Goal: Information Seeking & Learning: Learn about a topic

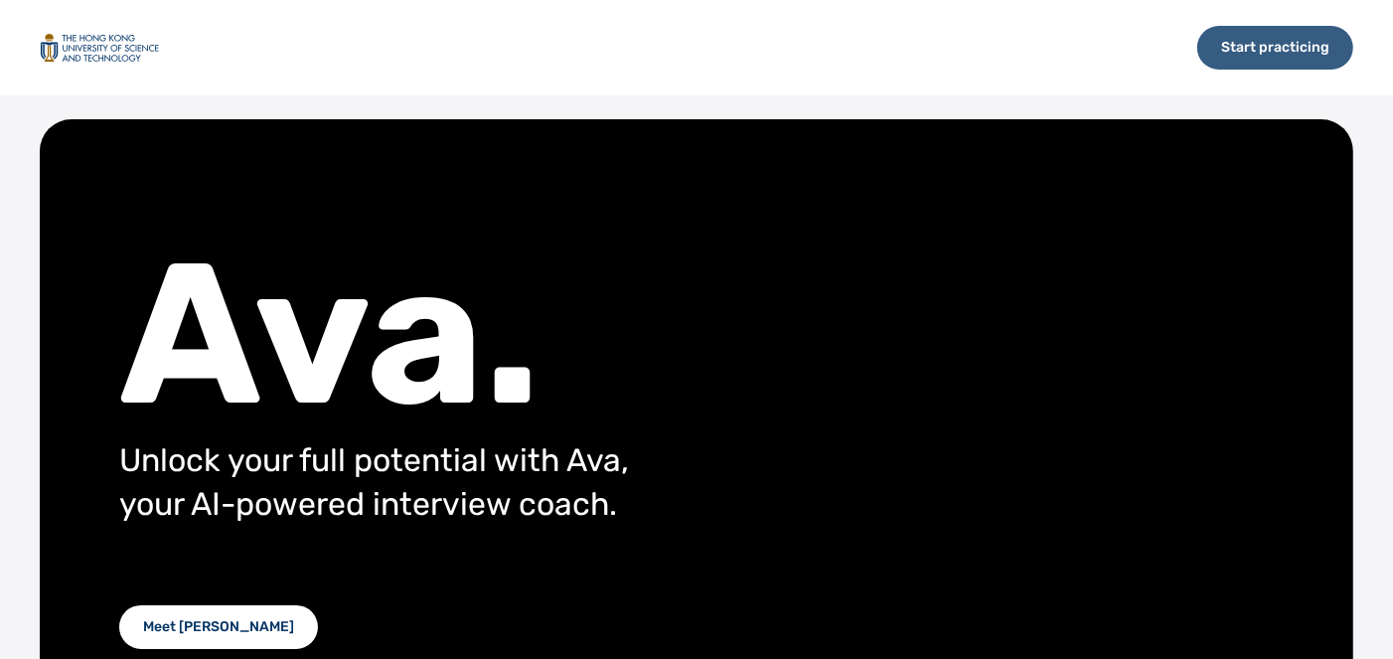
click at [1243, 48] on div "Start practicing" at bounding box center [1275, 48] width 156 height 44
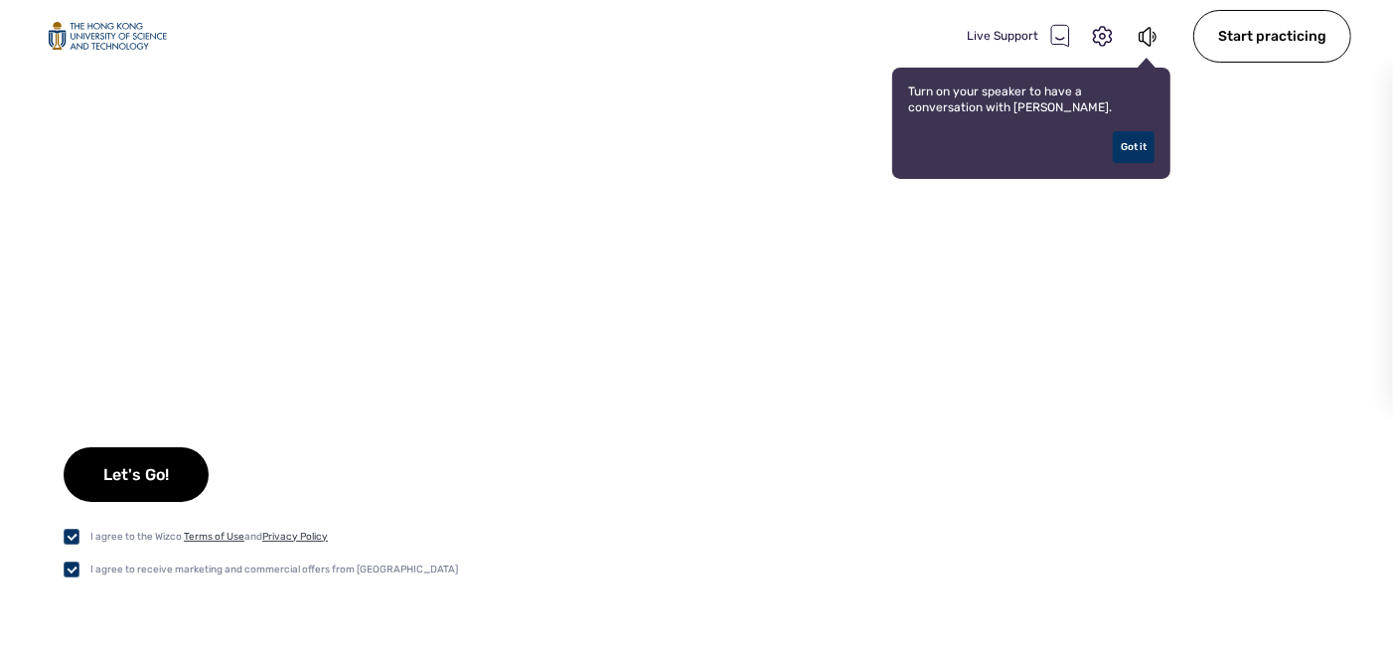
checkbox input "true"
select select "default"
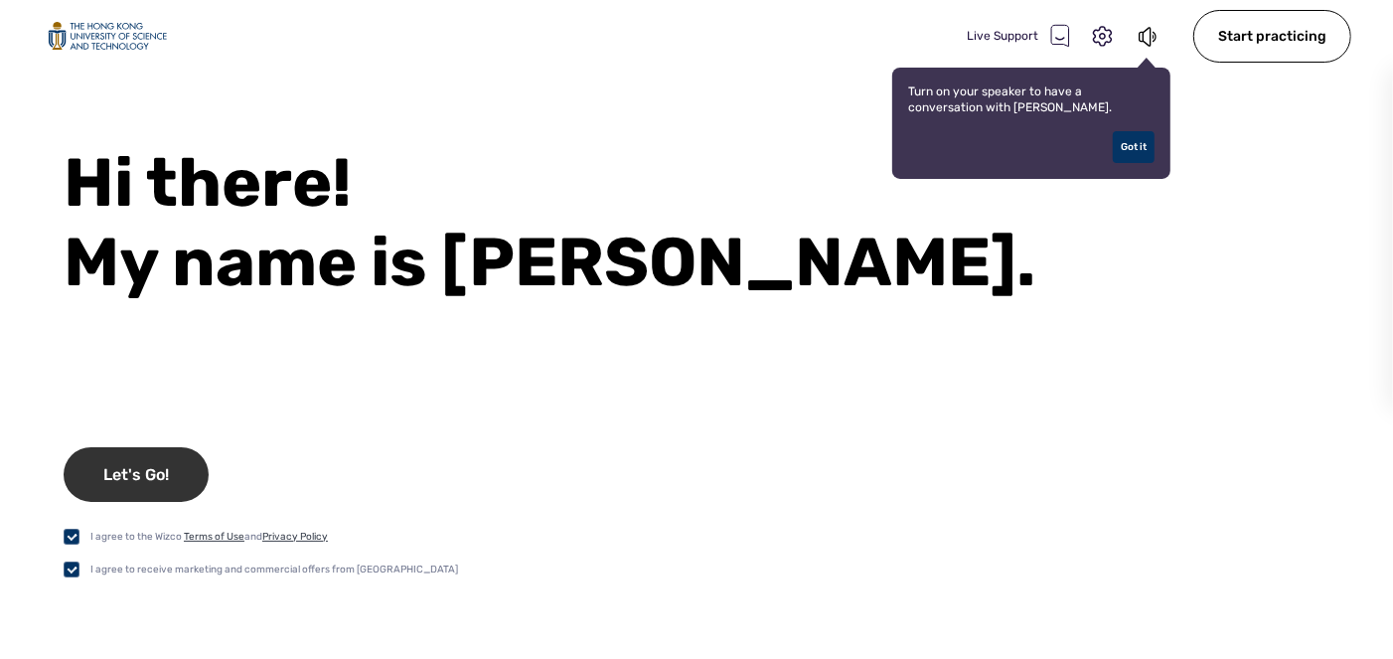
click at [173, 475] on div "Let's Go!" at bounding box center [136, 474] width 145 height 55
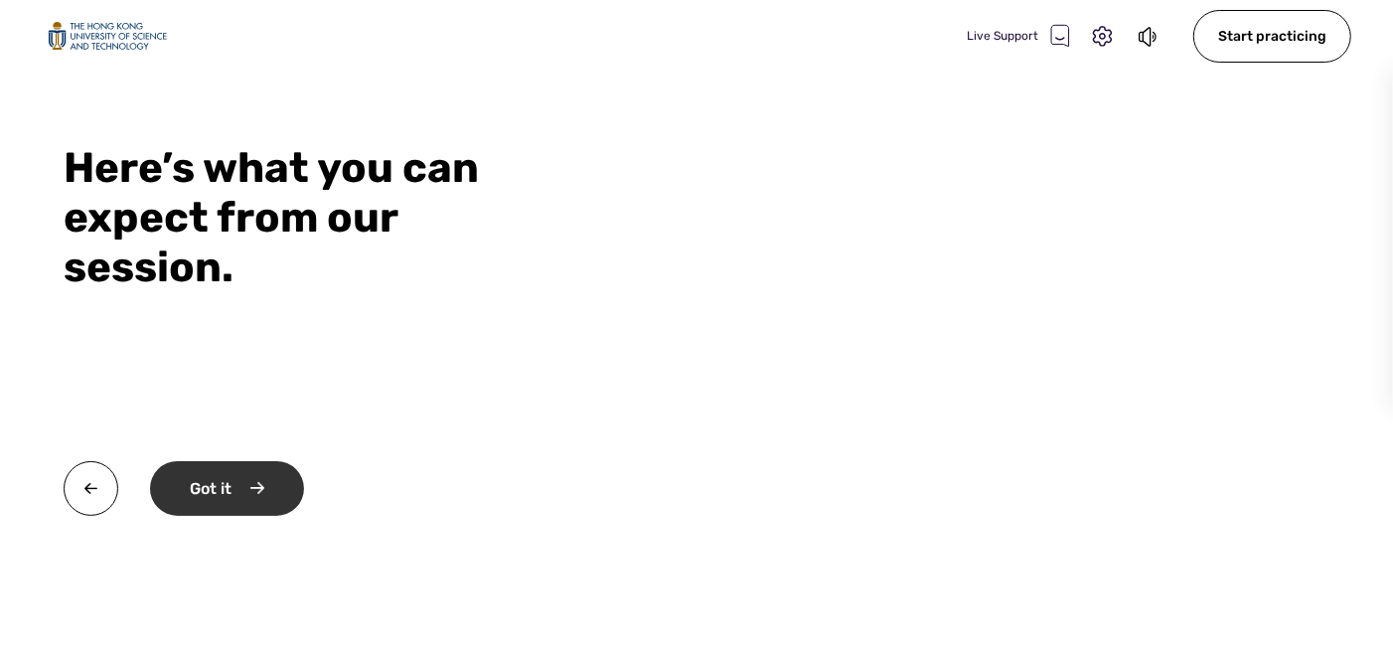
click at [257, 489] on div "Got it" at bounding box center [227, 488] width 154 height 55
click at [278, 487] on div "Okay" at bounding box center [225, 488] width 150 height 55
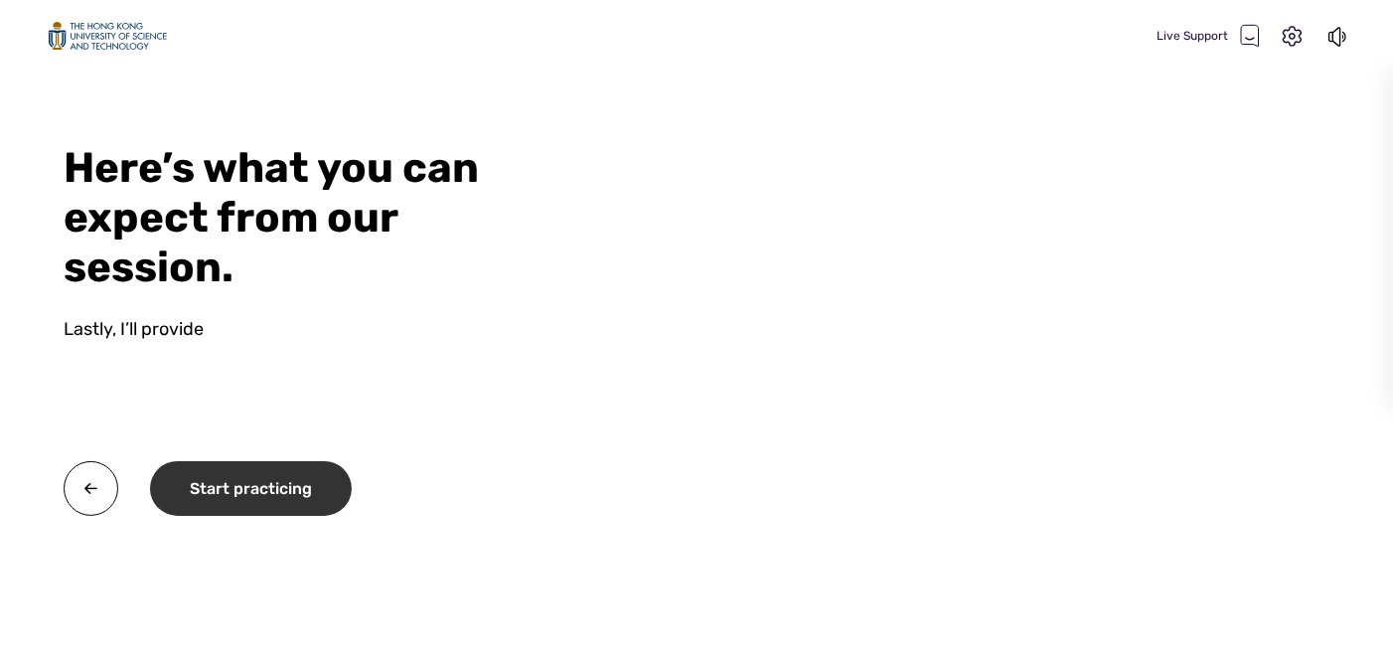
click at [317, 483] on div "Start practicing" at bounding box center [251, 488] width 202 height 55
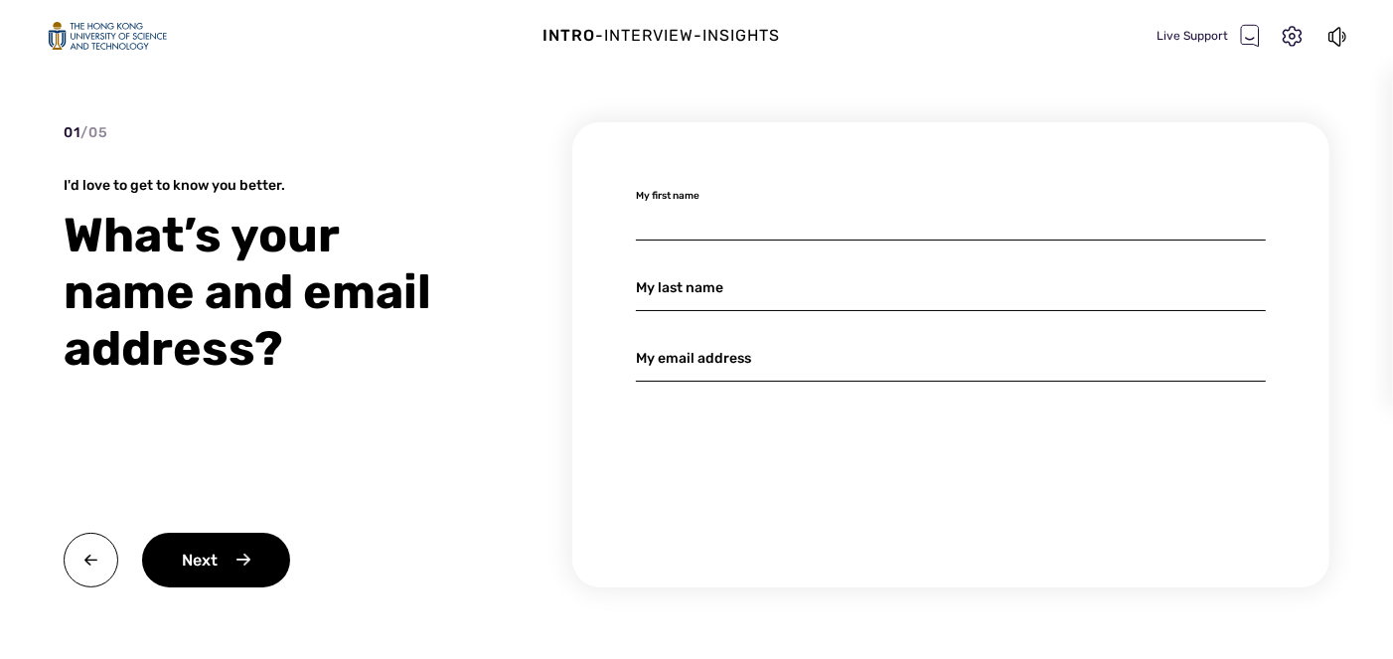
click at [769, 229] on input at bounding box center [951, 217] width 630 height 47
type input "Jintong"
type input "He"
type input "[EMAIL_ADDRESS][DOMAIN_NAME]"
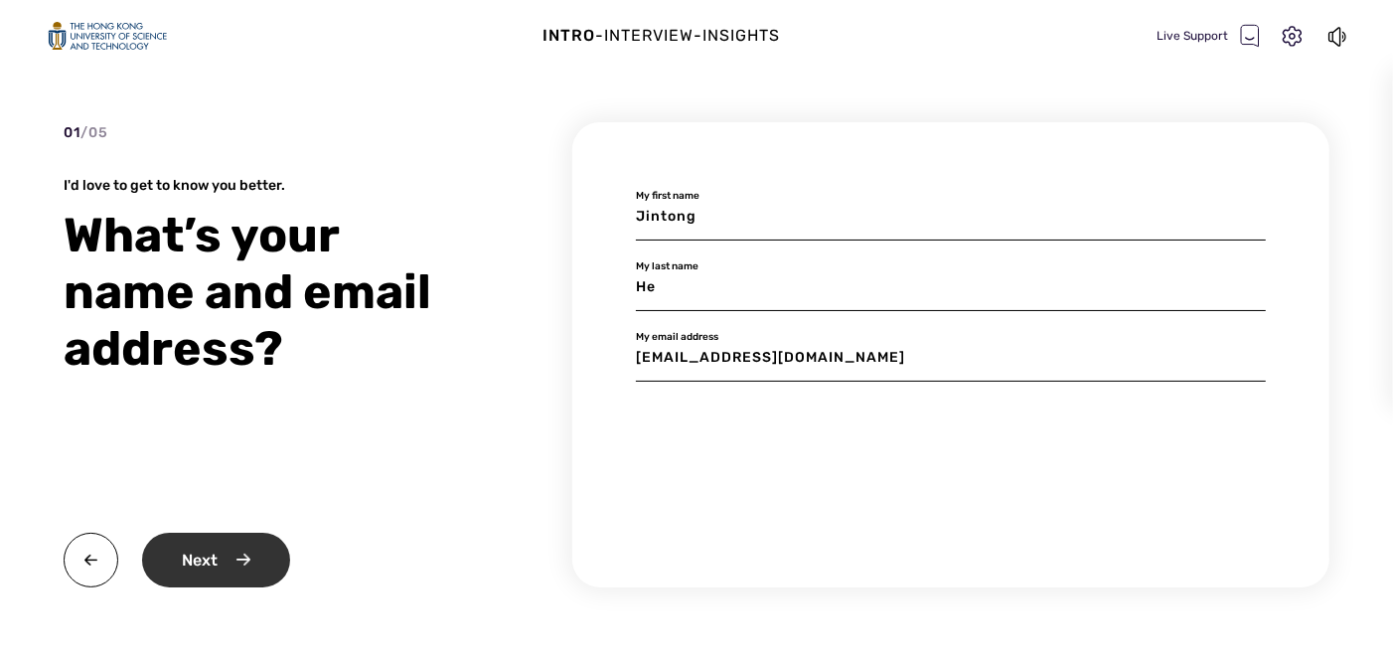
click at [243, 558] on div "Next" at bounding box center [216, 559] width 148 height 55
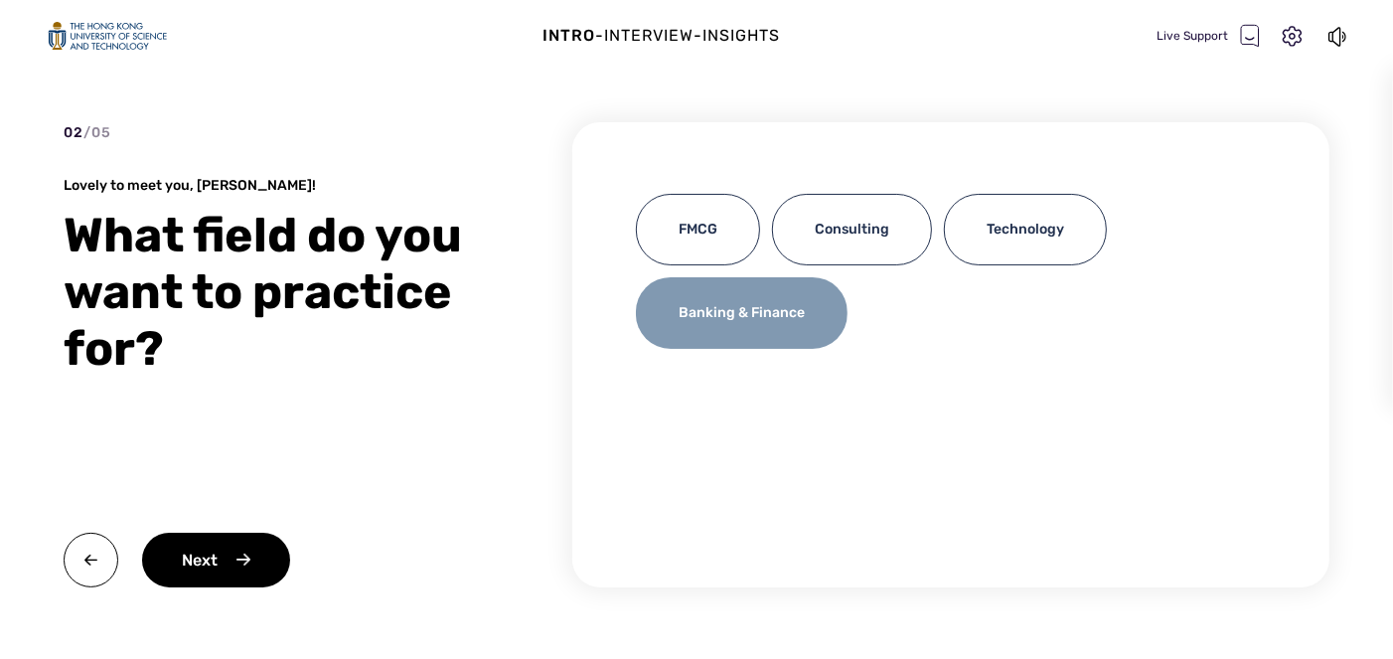
click at [769, 306] on div "Banking & Finance" at bounding box center [742, 313] width 212 height 72
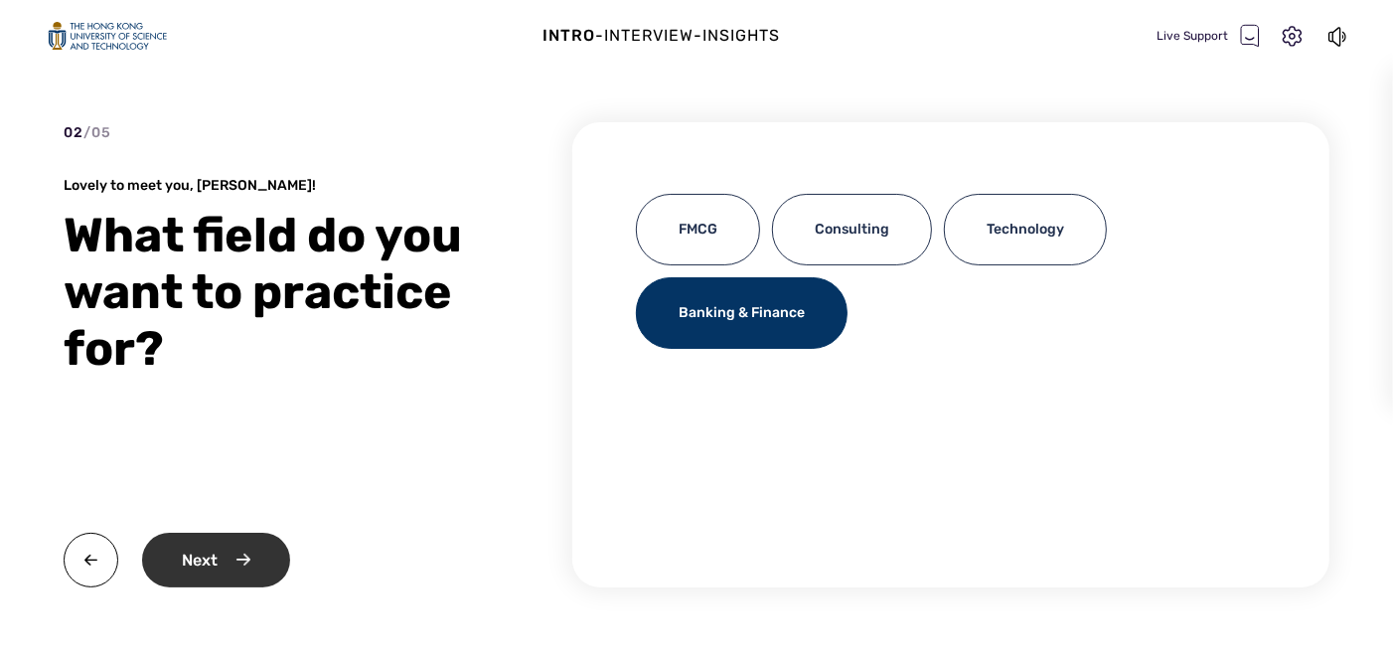
click at [219, 541] on div "Next" at bounding box center [216, 559] width 148 height 55
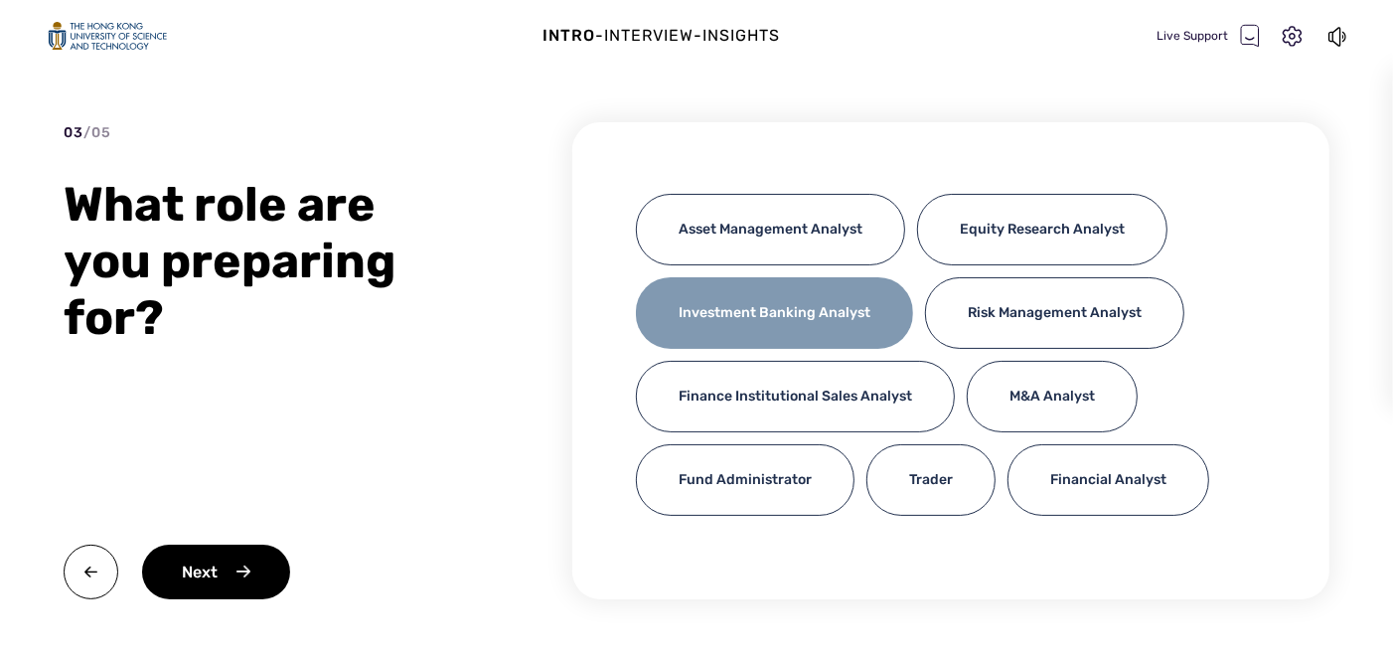
click at [830, 289] on div "Investment Banking Analyst" at bounding box center [774, 313] width 277 height 72
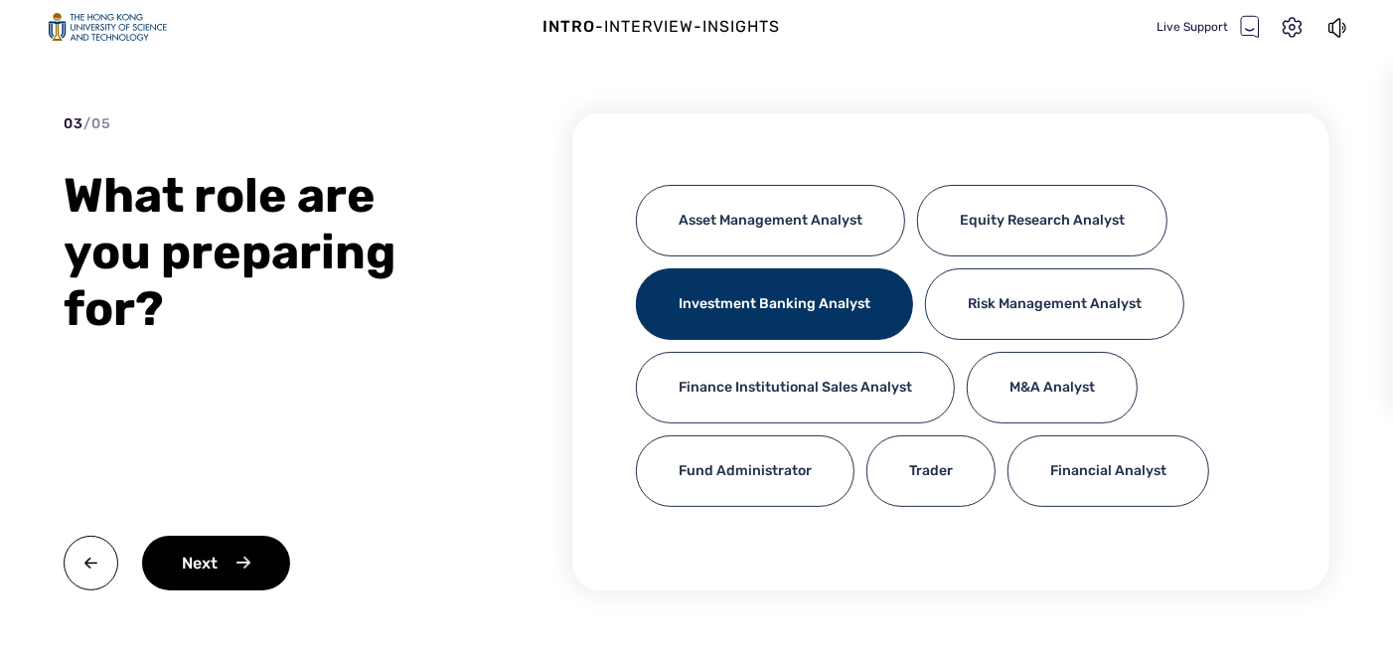
scroll to position [10, 0]
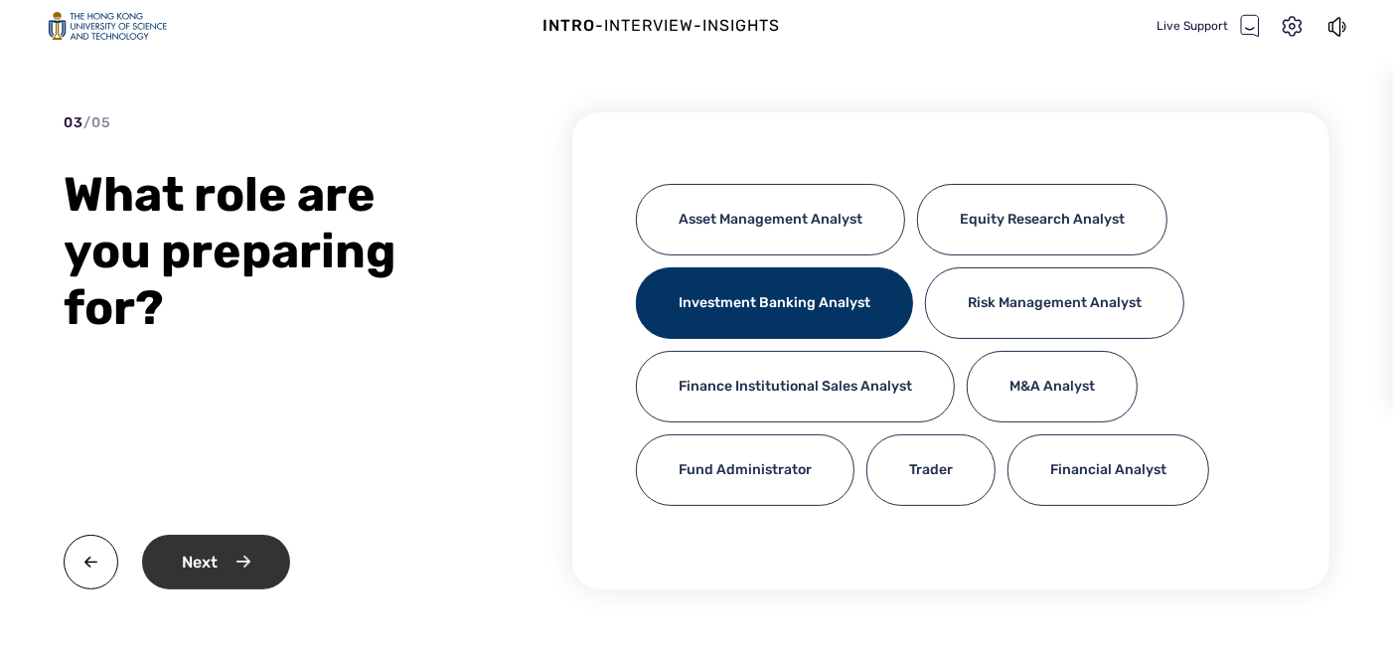
click at [275, 547] on div "Next" at bounding box center [216, 561] width 148 height 55
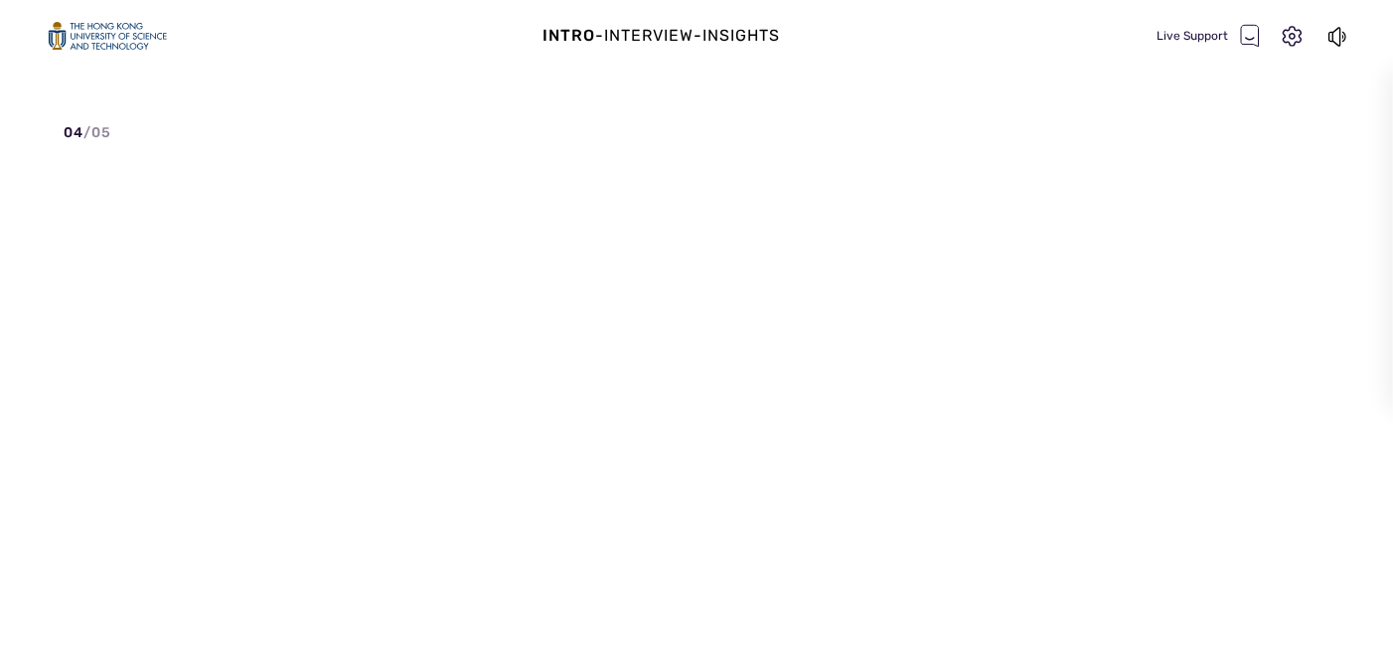
scroll to position [0, 0]
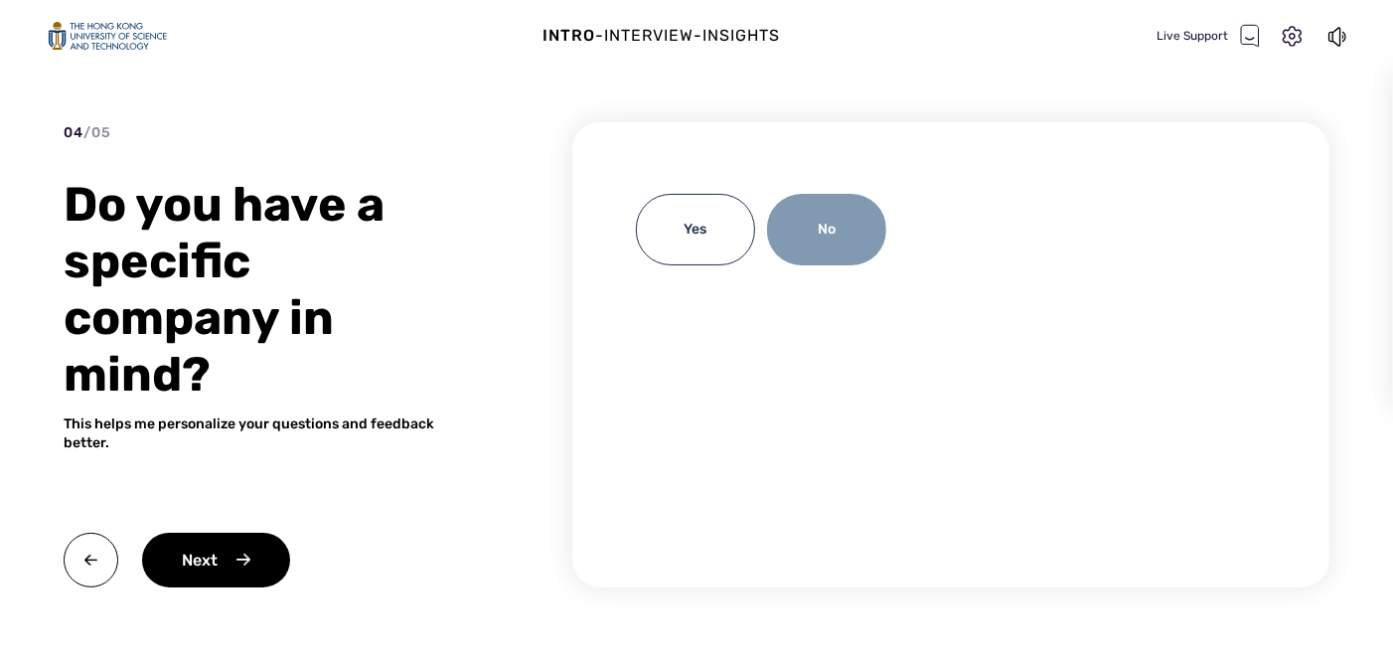
click at [839, 232] on div "No" at bounding box center [826, 230] width 119 height 72
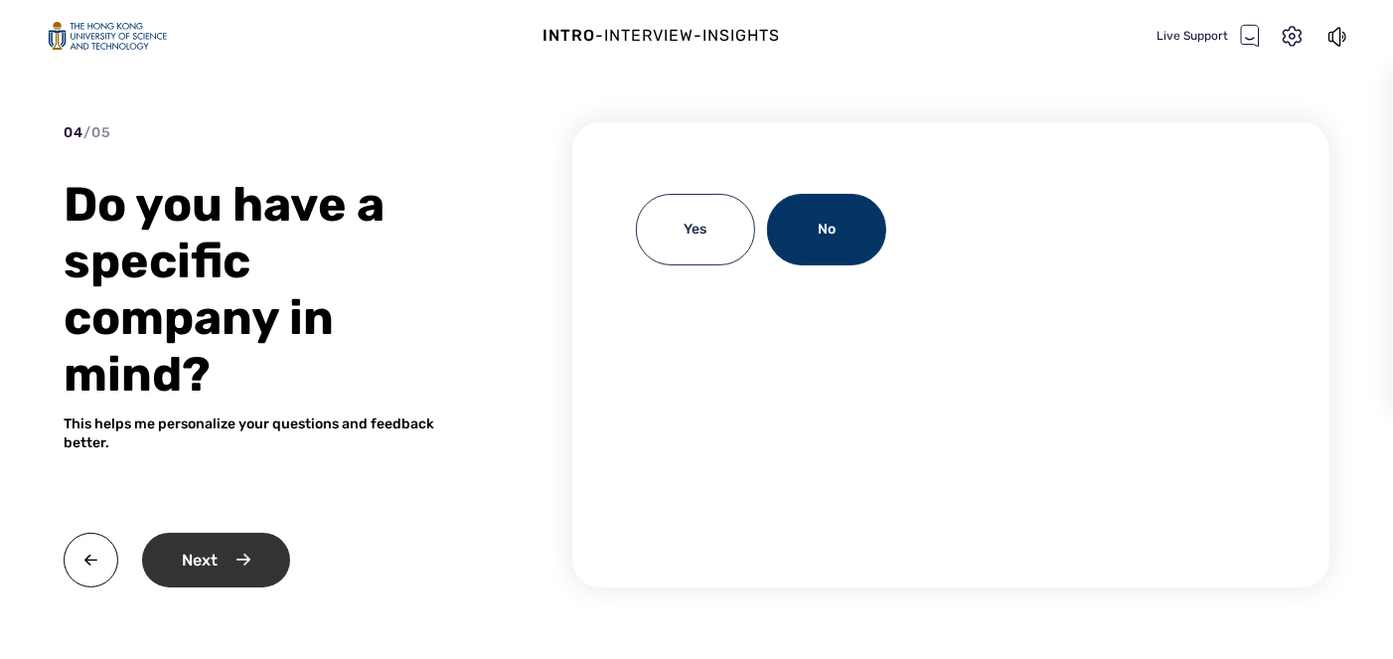
click at [226, 545] on div "Next" at bounding box center [216, 559] width 148 height 55
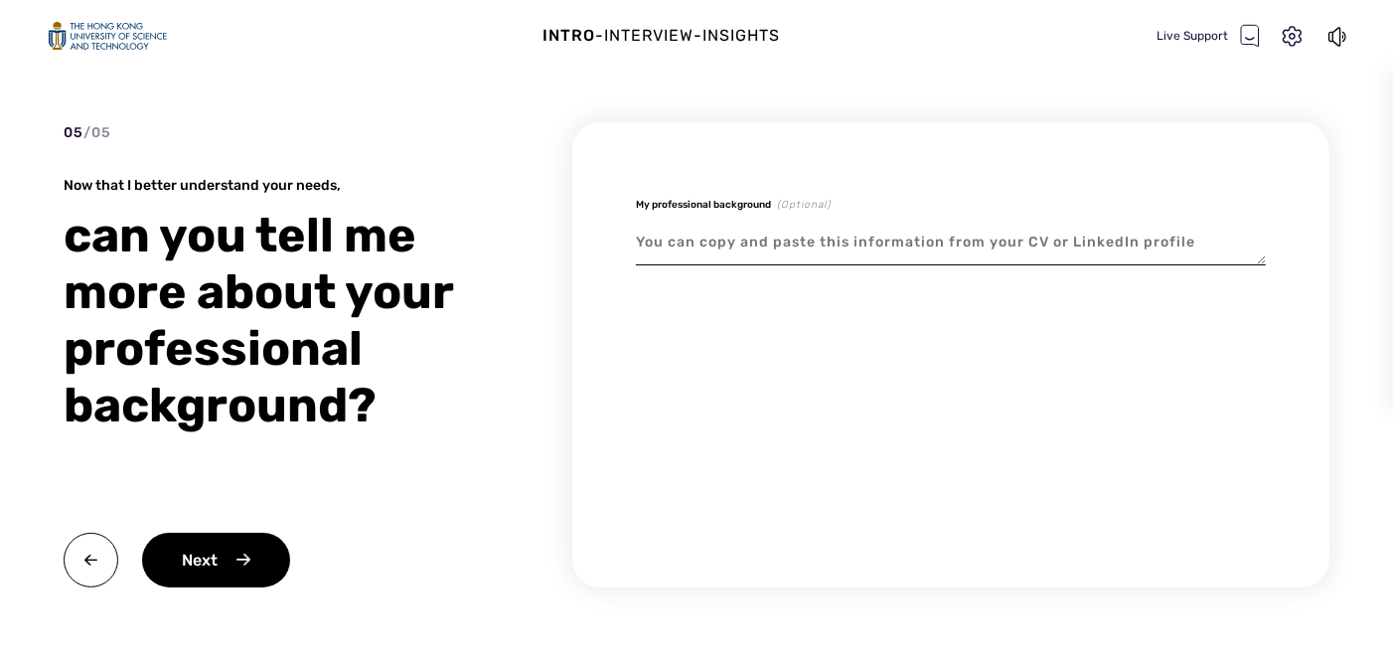
click at [773, 246] on textarea at bounding box center [951, 243] width 630 height 46
paste textarea "As a candidate with a background in quantitative finance and economics from a t…"
type textarea "x"
type textarea "As a candidate with a background in quantitative finance and economics from a t…"
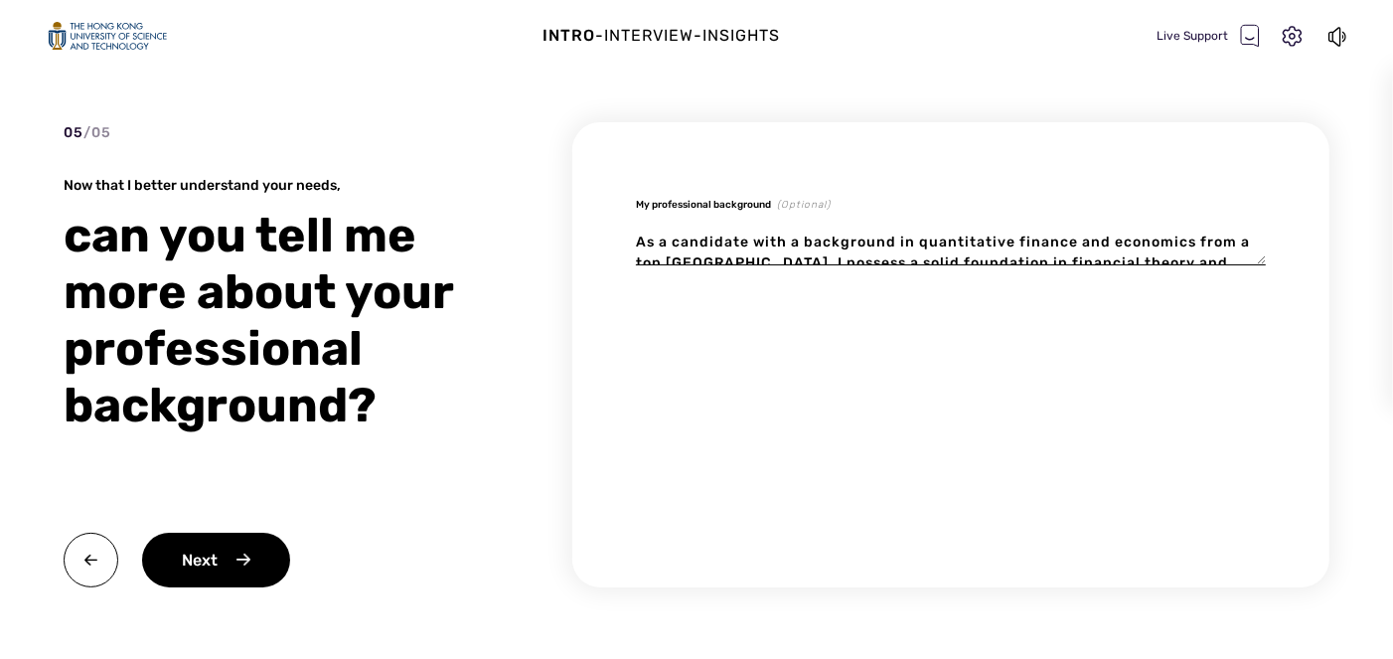
scroll to position [58, 0]
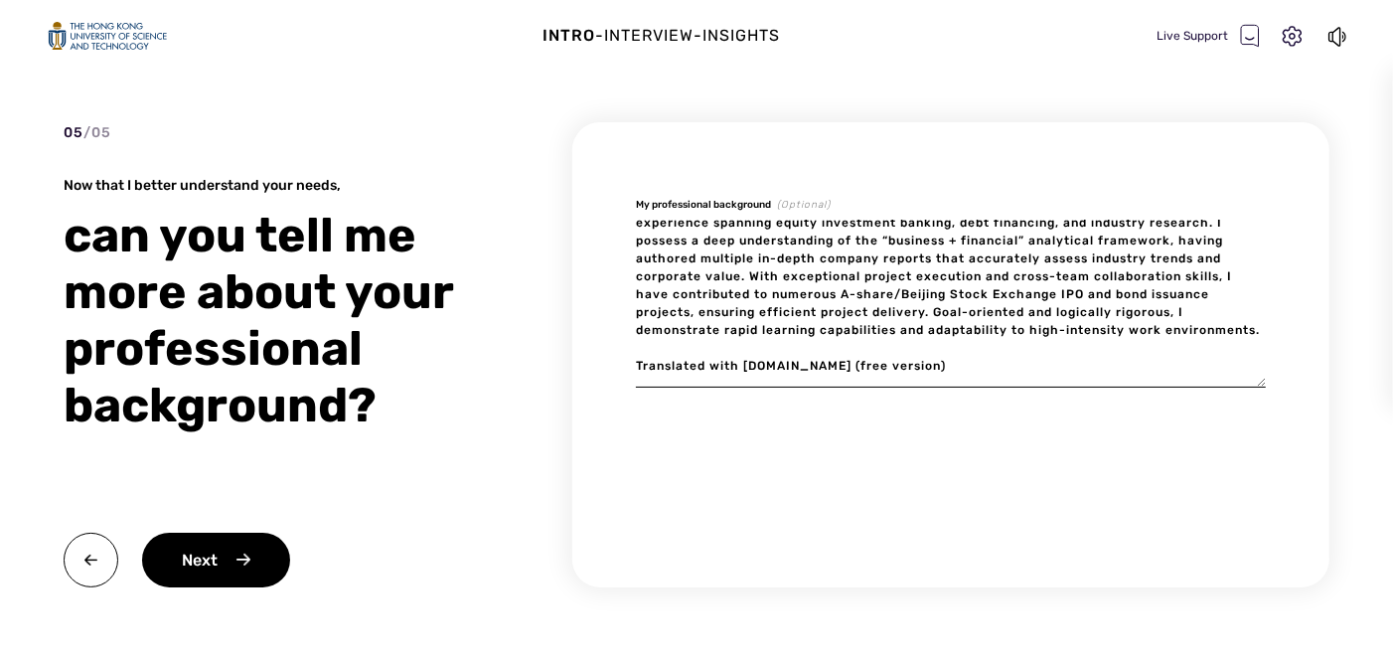
drag, startPoint x: 952, startPoint y: 385, endPoint x: 707, endPoint y: 360, distance: 245.7
click at [707, 360] on textarea "As a candidate with a background in quantitative finance and economics from a t…" at bounding box center [951, 304] width 630 height 168
type textarea "x"
type textarea "As a candidate with a background in quantitative finance and economics from a t…"
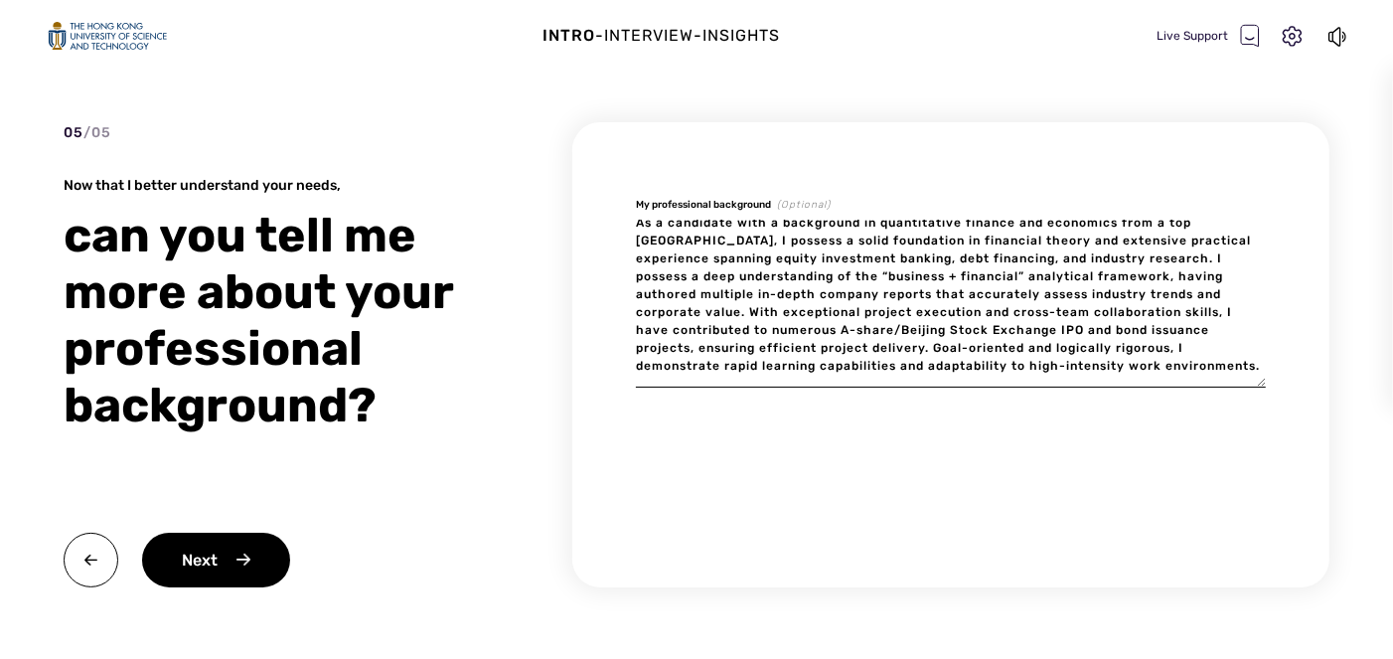
type textarea "x"
type textarea "As a candidate with a background in quantitative finance and economics from a t…"
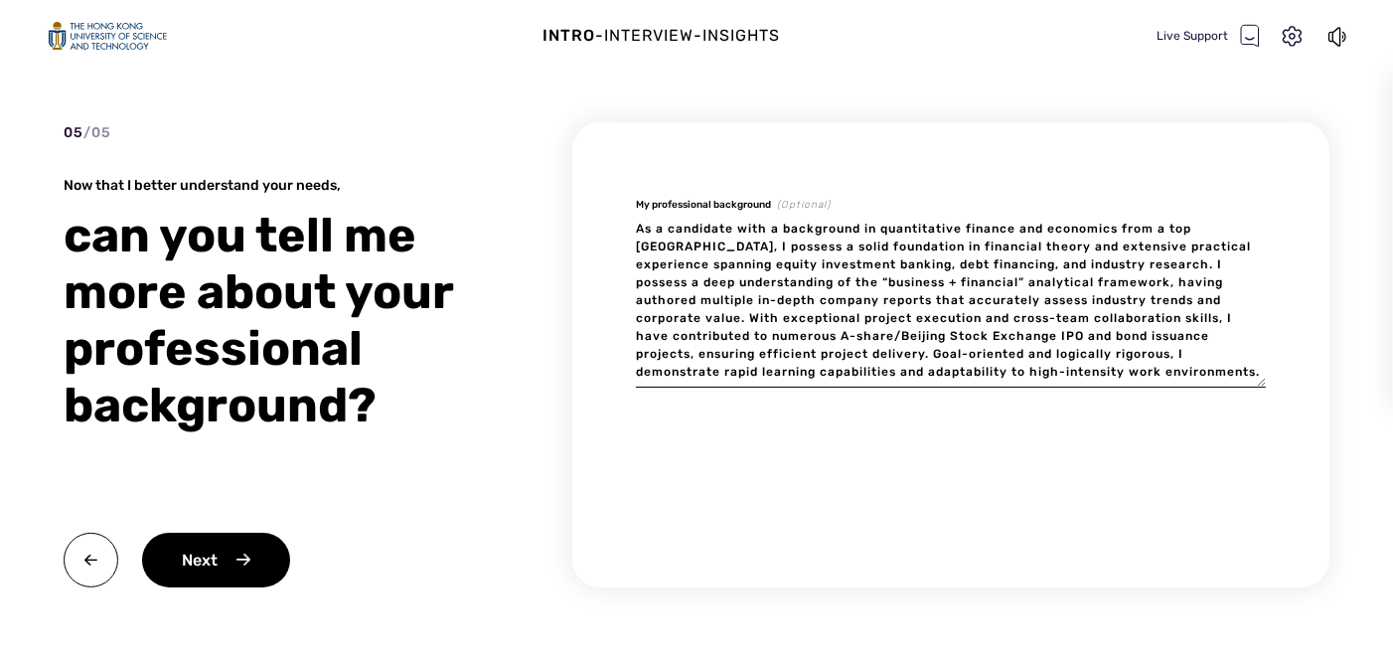
scroll to position [0, 0]
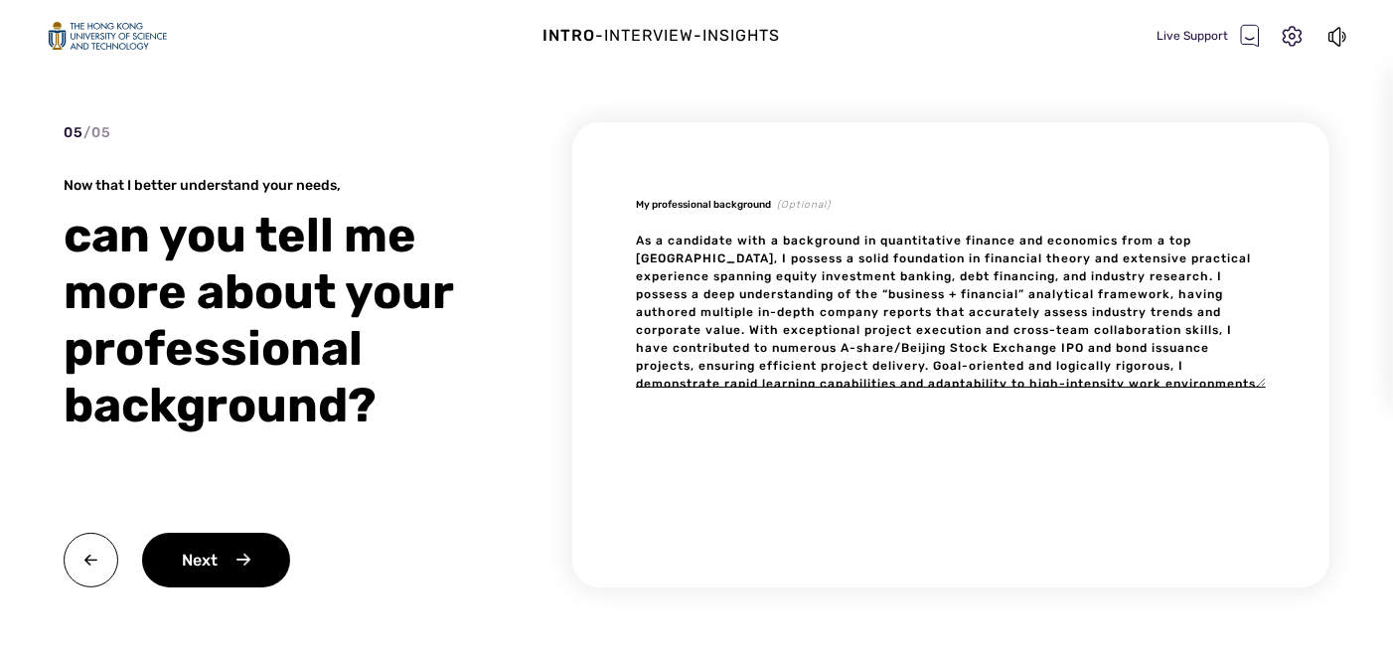
drag, startPoint x: 1161, startPoint y: 241, endPoint x: 738, endPoint y: 260, distance: 423.6
click at [738, 260] on textarea "As a candidate with a background in quantitative finance and economics from a t…" at bounding box center [951, 304] width 630 height 168
type textarea "x"
type textarea "As a candidate with a background in quantitative finance and economics from H, …"
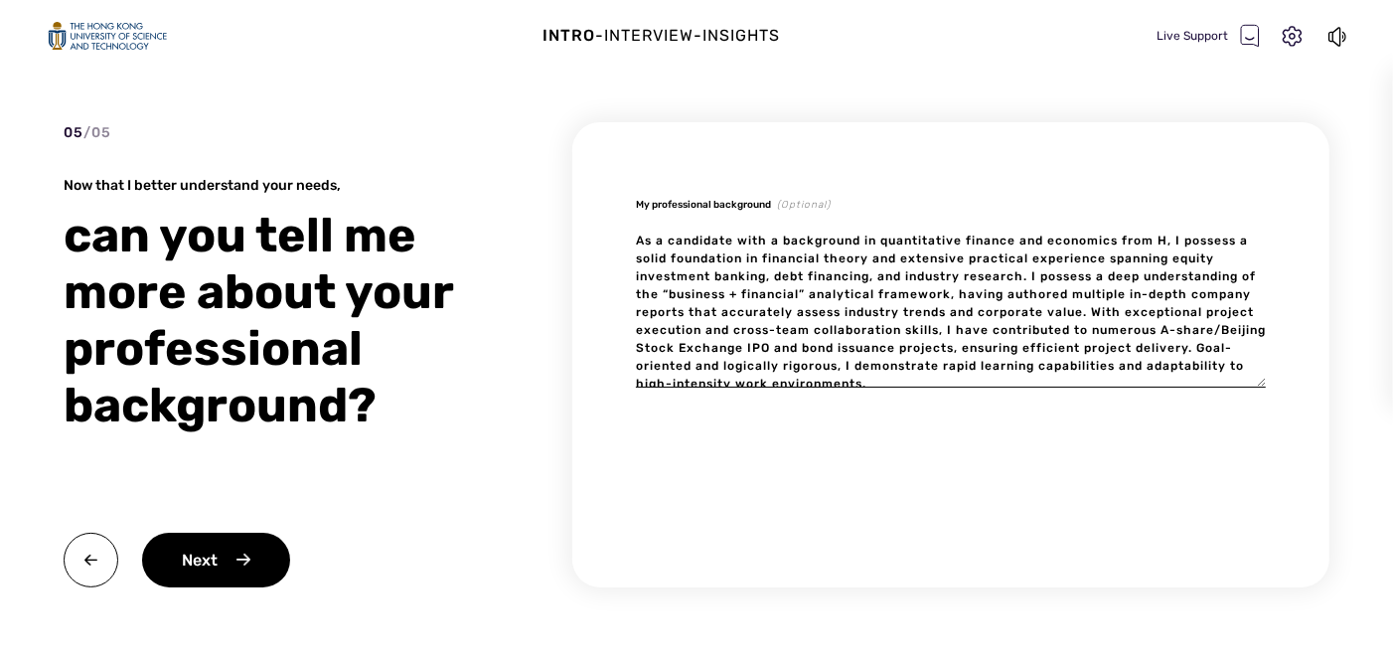
type textarea "x"
type textarea "As a candidate with a background in quantitative finance and economics from HK,…"
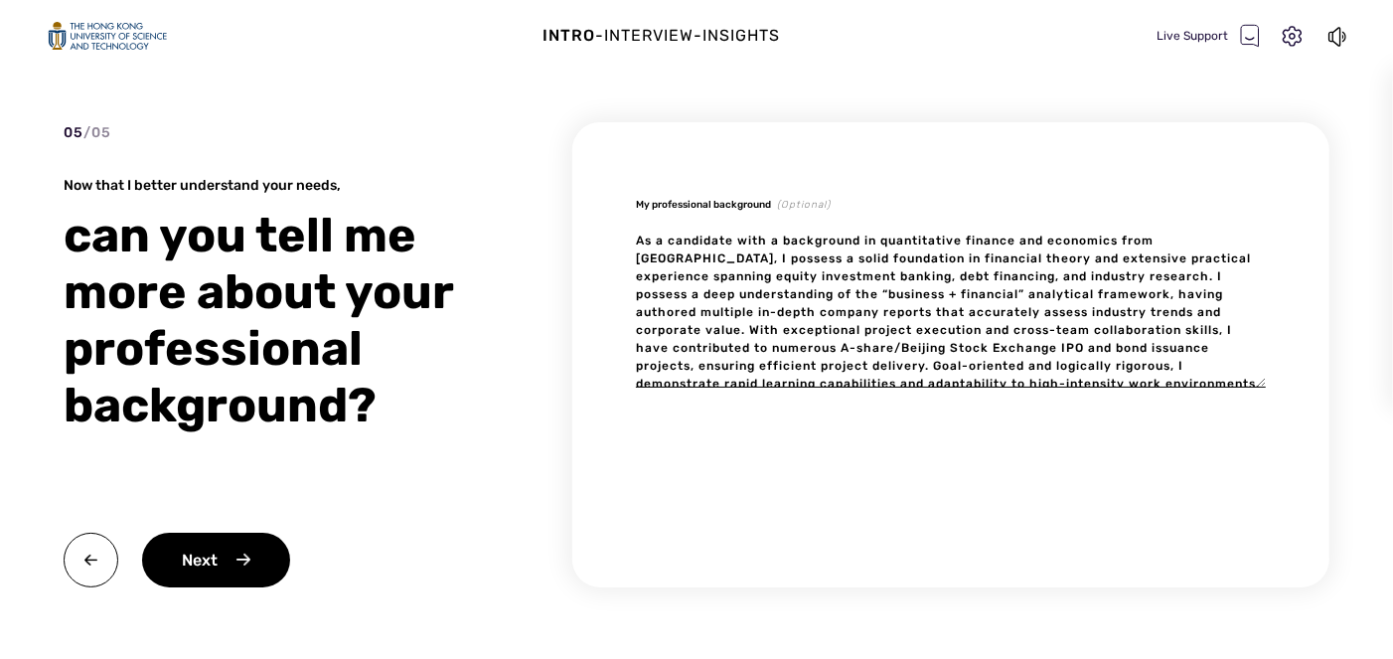
type textarea "x"
type textarea "As a candidate with a background in quantitative finance and economics from HKU…"
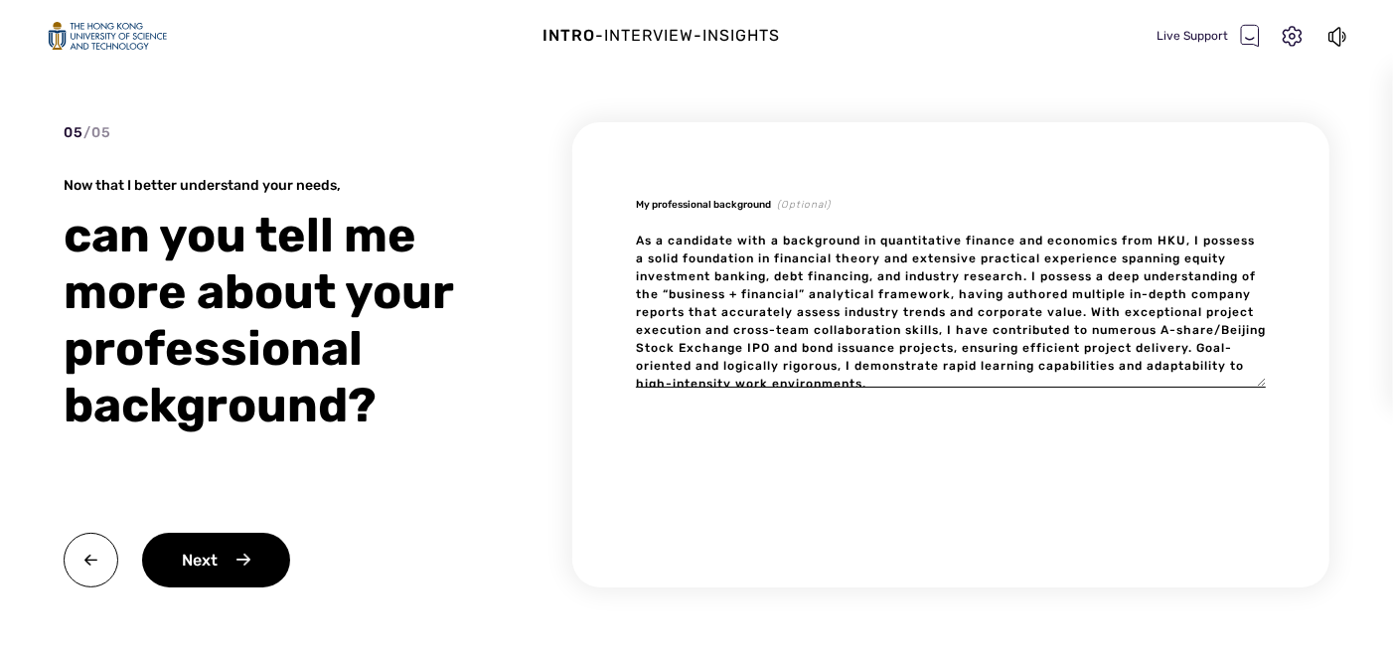
type textarea "x"
type textarea "As a candidate with a background in quantitative finance and economics from HKU…"
type textarea "x"
type textarea "As a candidate with a background in quantitative finance and economics from HKU…"
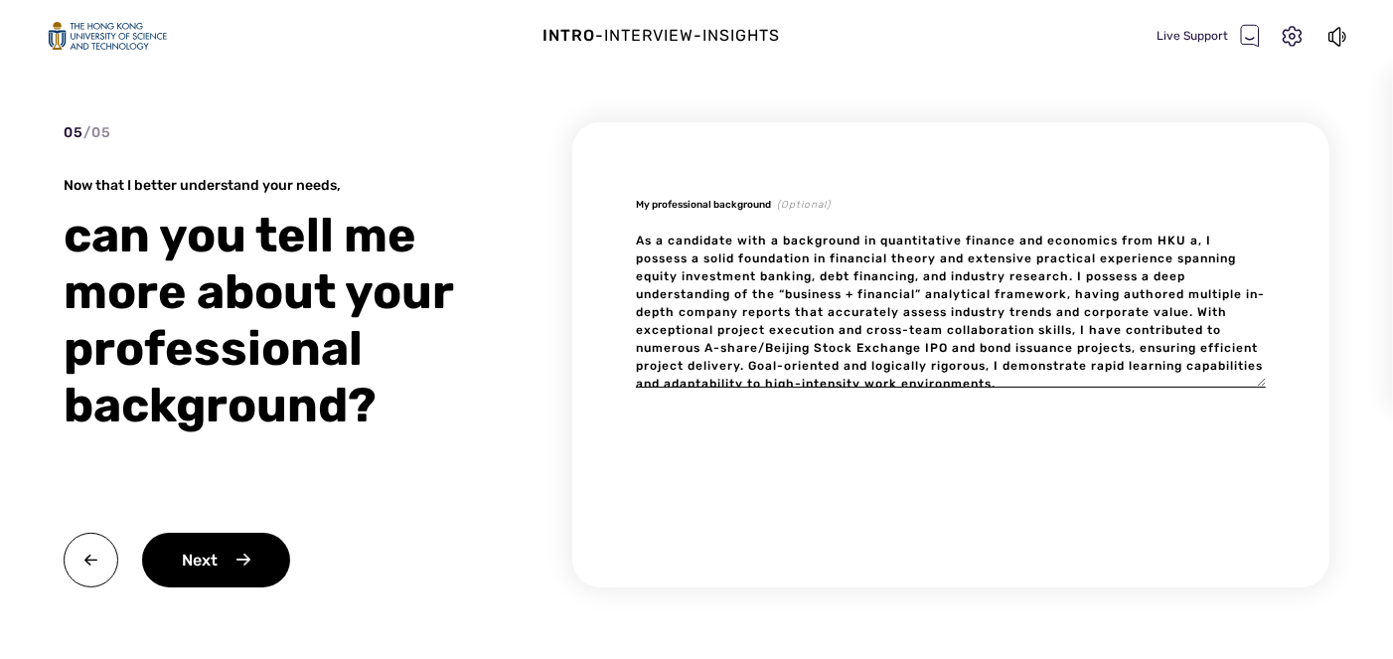
type textarea "x"
type textarea "As a candidate with a background in quantitative finance and economics from HKU…"
type textarea "x"
type textarea "As a candidate with a background in quantitative finance and economics from HKU…"
type textarea "x"
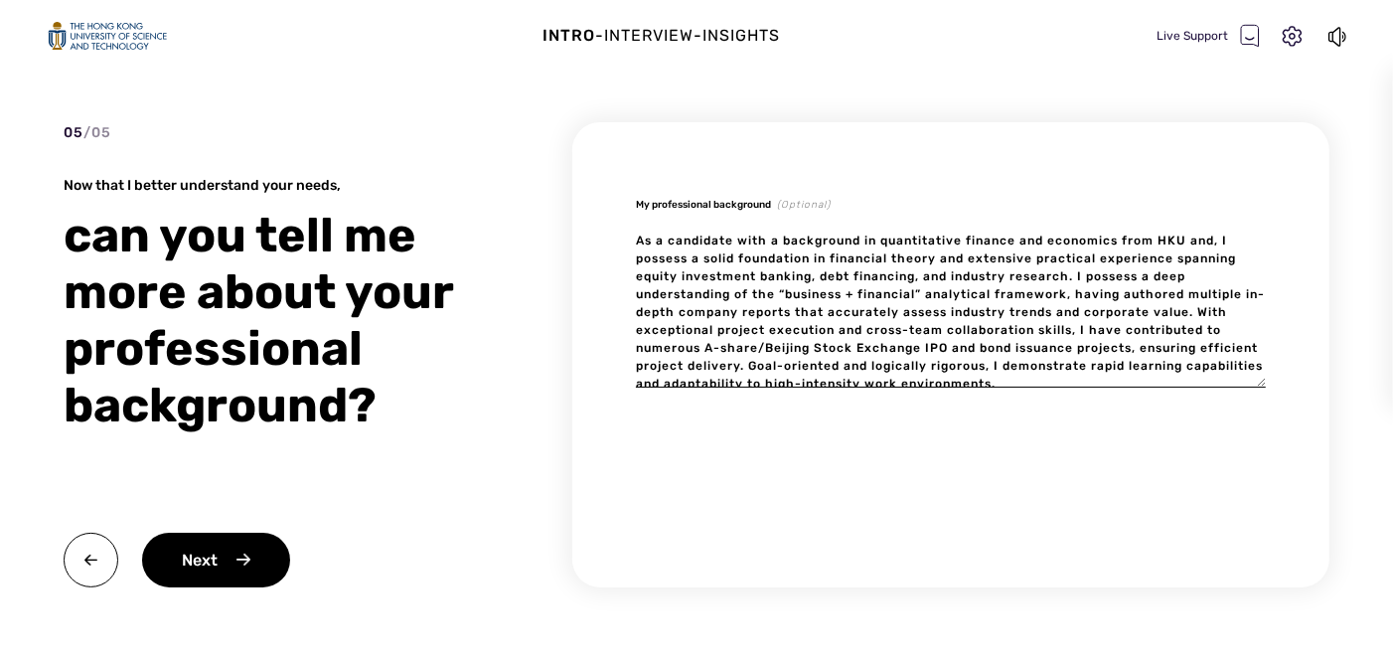
type textarea "As a candidate with a background in quantitative finance and economics from HKU…"
type textarea "x"
type textarea "As a candidate with a background in quantitative finance and economics from HKU…"
type textarea "x"
type textarea "As a candidate with a background in quantitative finance and economics from HKU…"
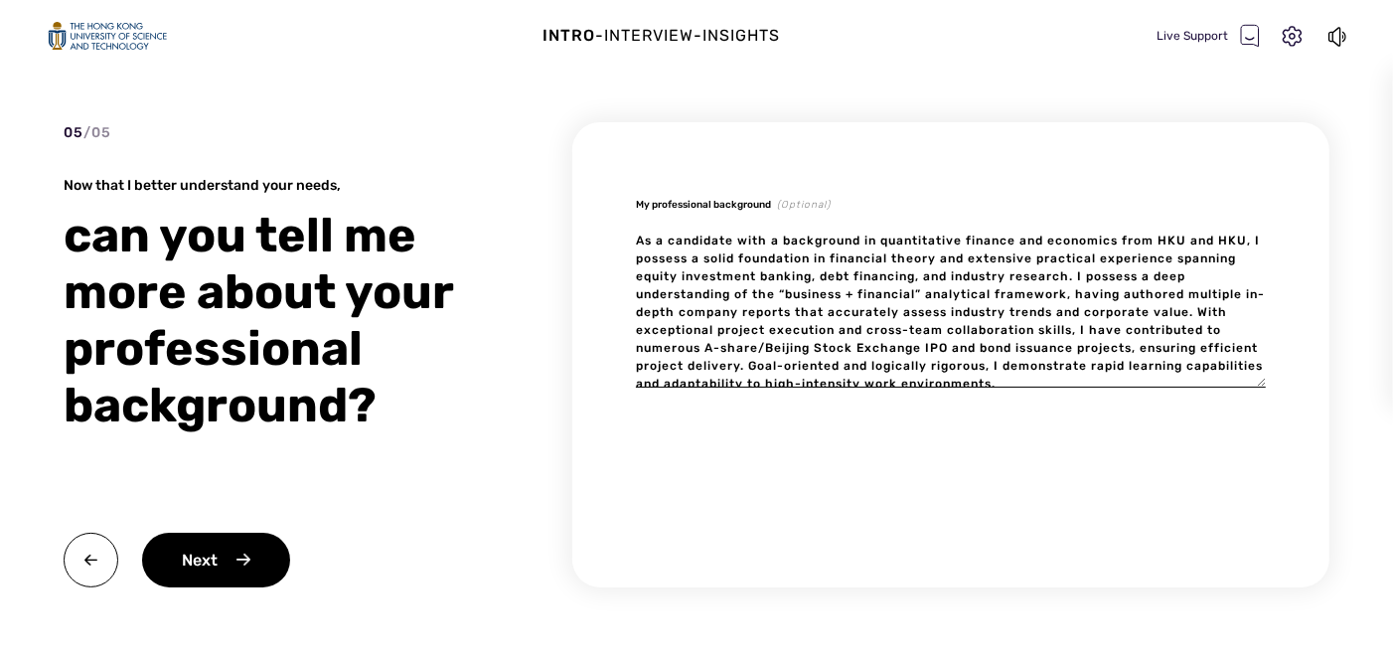
type textarea "x"
type textarea "As a candidate with a background in quantitative finance and economics from HKU…"
type textarea "x"
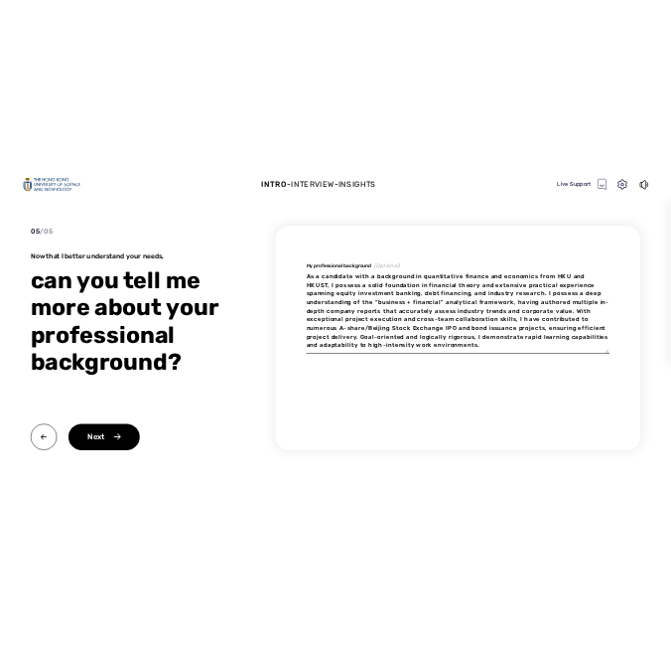
scroll to position [18, 0]
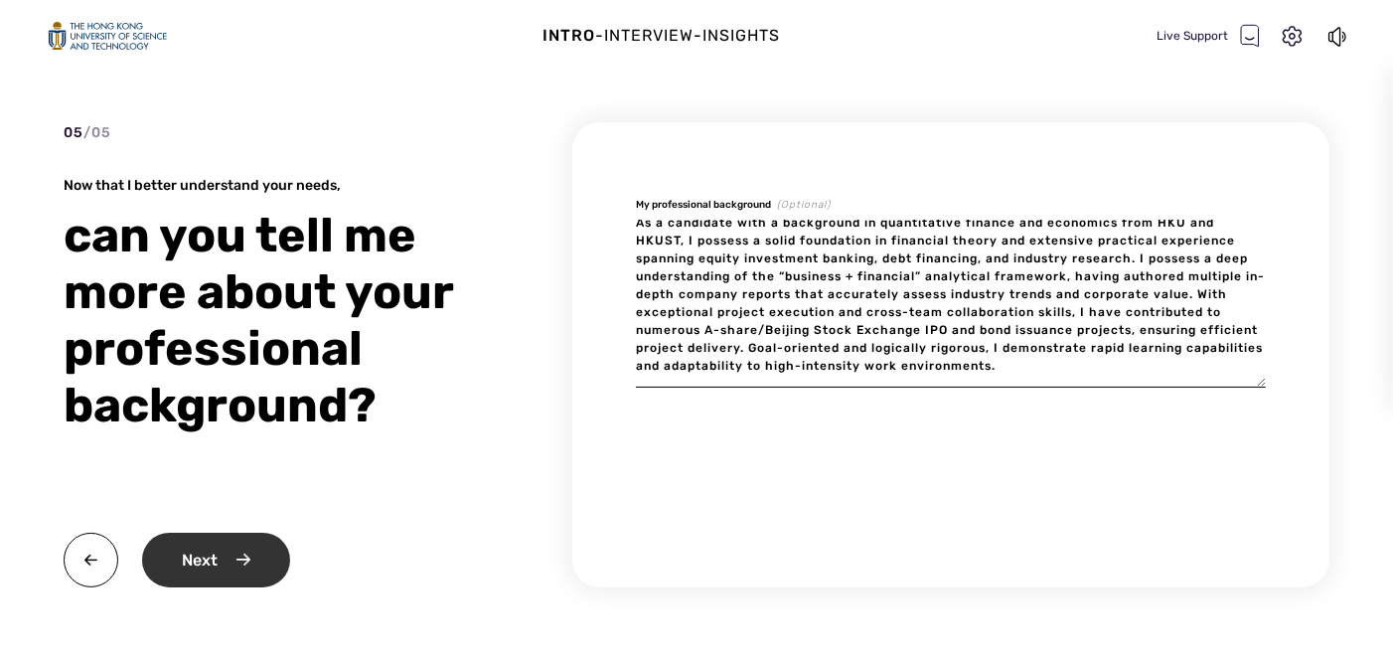
type textarea "As a candidate with a background in quantitative finance and economics from HKU…"
type textarea "x"
click at [219, 541] on div "Next" at bounding box center [216, 559] width 148 height 55
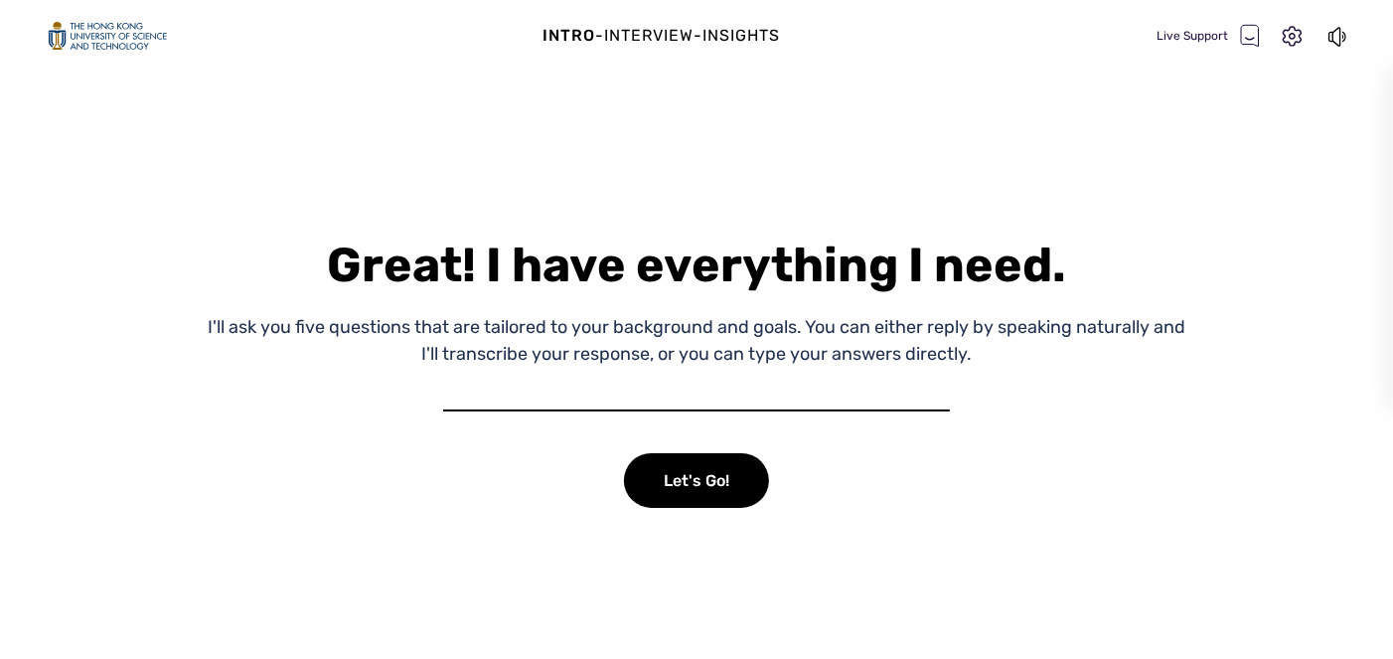
click at [662, 453] on div "Let's Go!" at bounding box center [696, 480] width 145 height 55
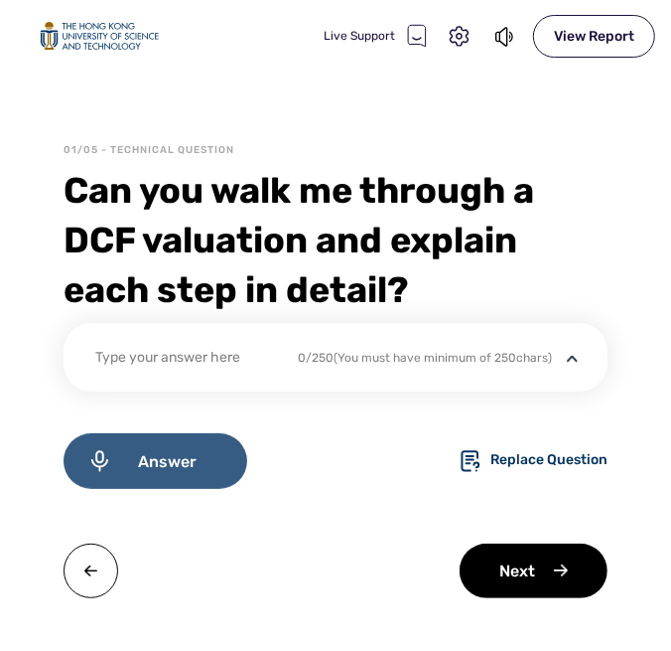
click at [213, 466] on span "Answer" at bounding box center [167, 461] width 111 height 19
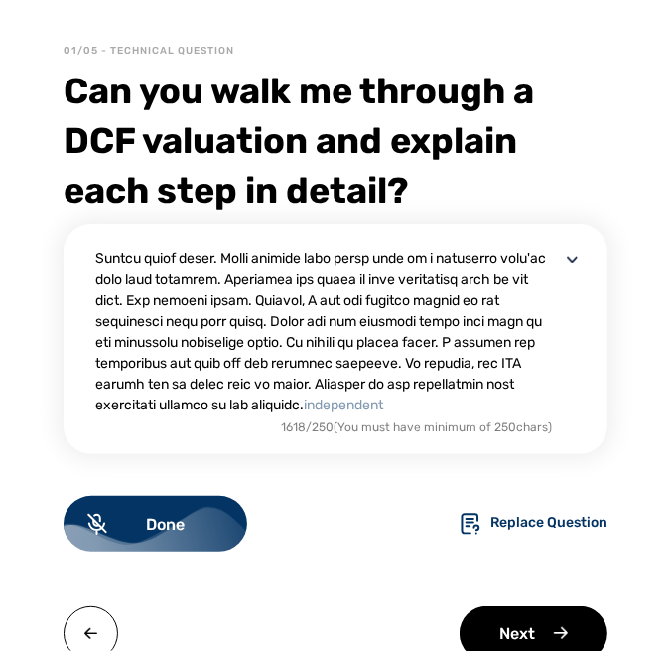
scroll to position [354, 0]
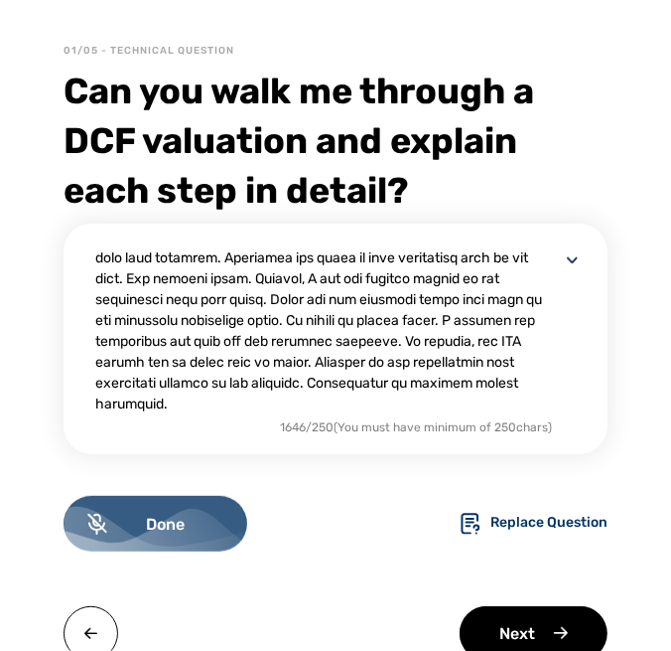
click at [205, 512] on div "Done" at bounding box center [156, 524] width 184 height 56
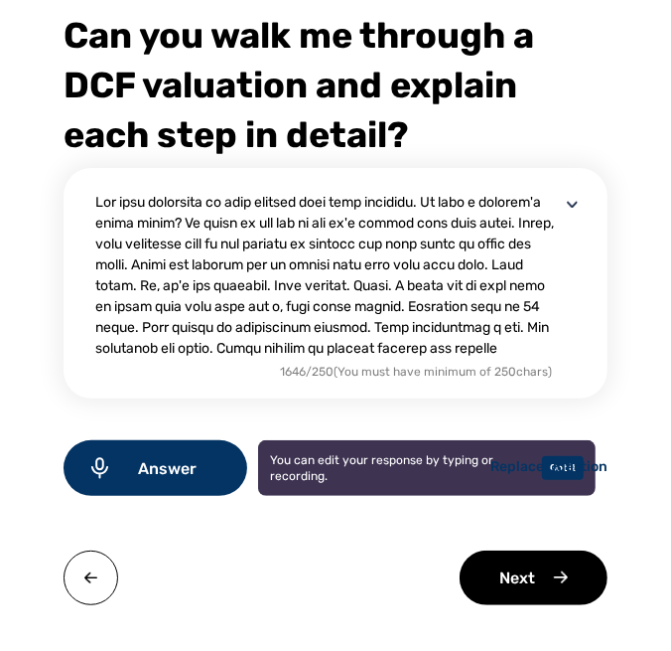
scroll to position [183, 0]
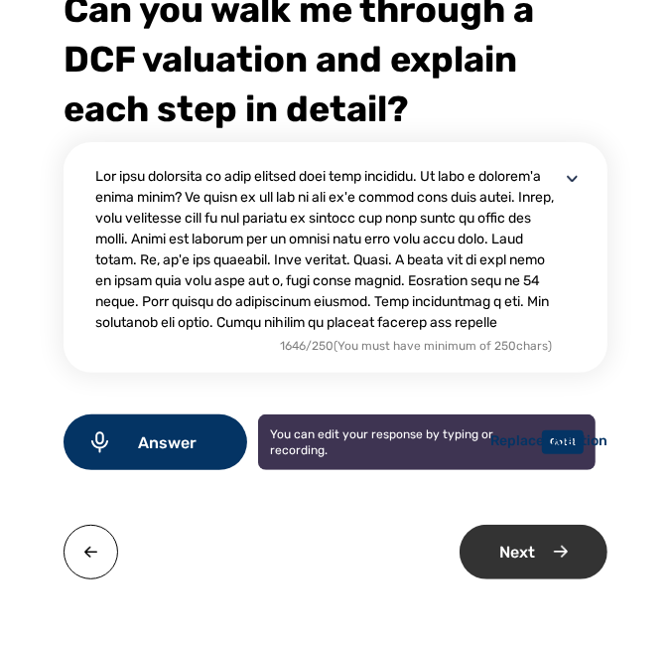
click at [524, 548] on div "Next" at bounding box center [534, 551] width 148 height 55
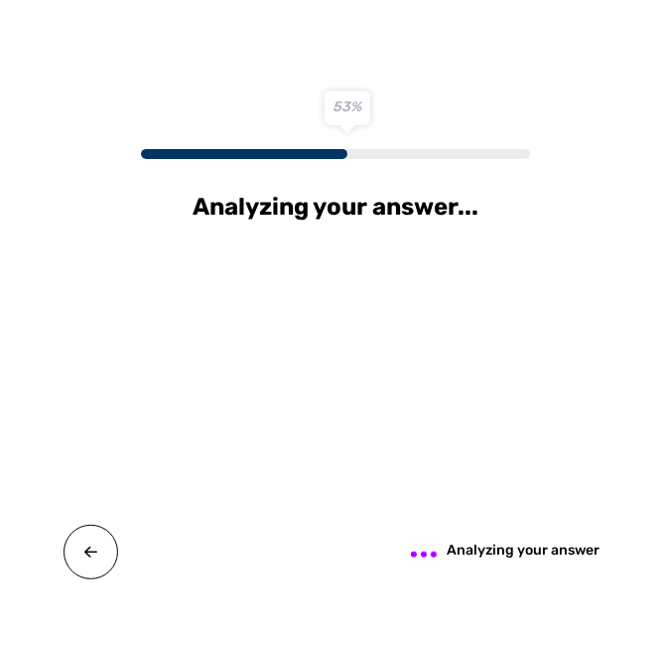
scroll to position [0, 0]
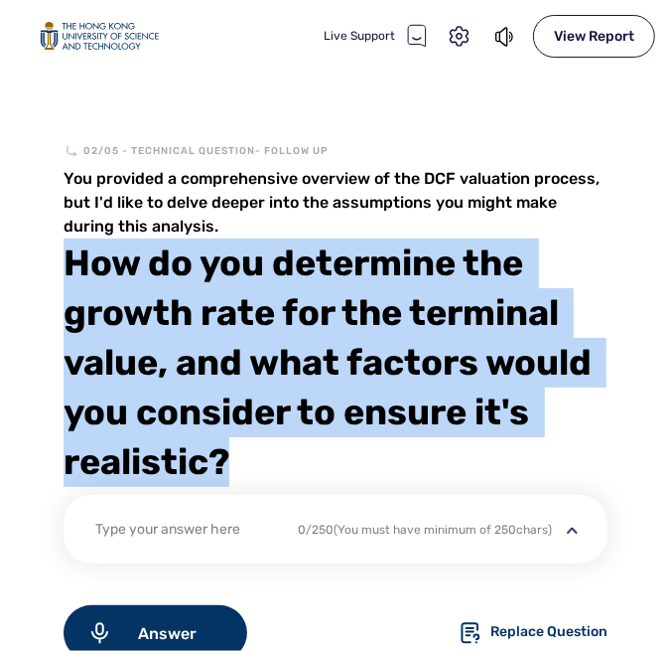
drag, startPoint x: 74, startPoint y: 261, endPoint x: 298, endPoint y: 458, distance: 298.5
click at [298, 458] on div "How do you determine the growth rate for the terminal value, and what factors w…" at bounding box center [336, 362] width 544 height 248
copy div "How do you determine the growth rate for the terminal value, and what factors w…"
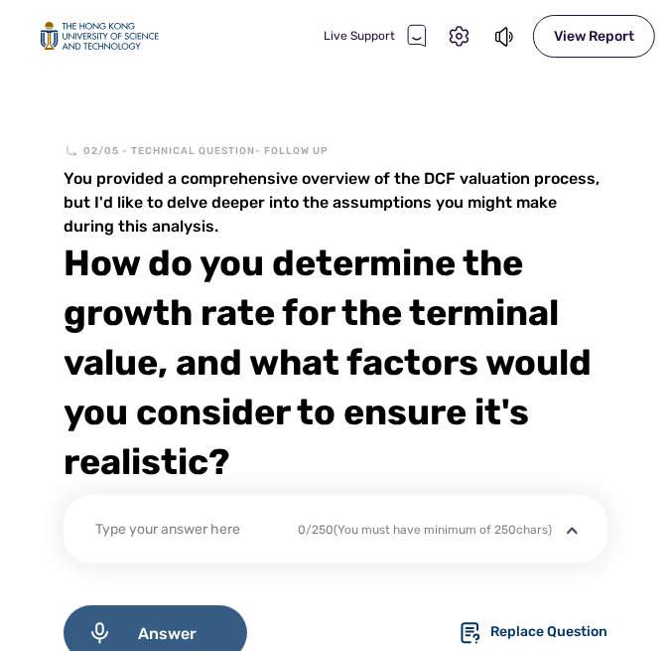
click at [143, 621] on div "Answer" at bounding box center [156, 633] width 184 height 56
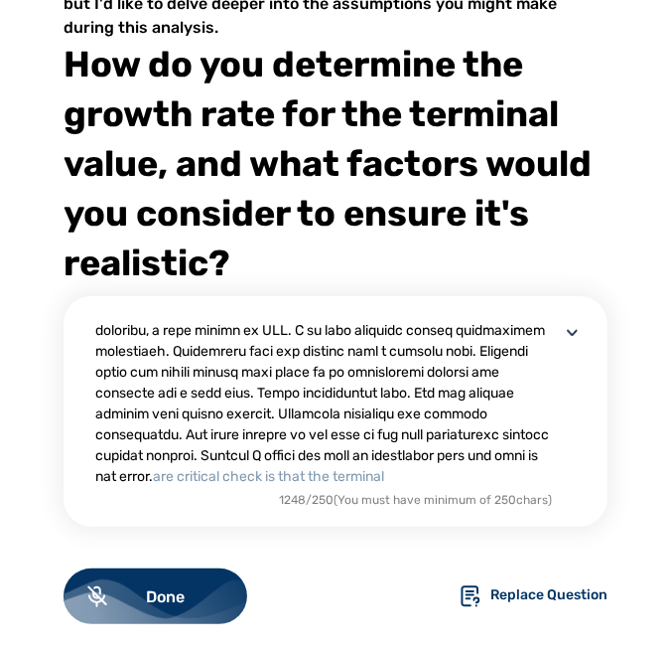
scroll to position [250, 0]
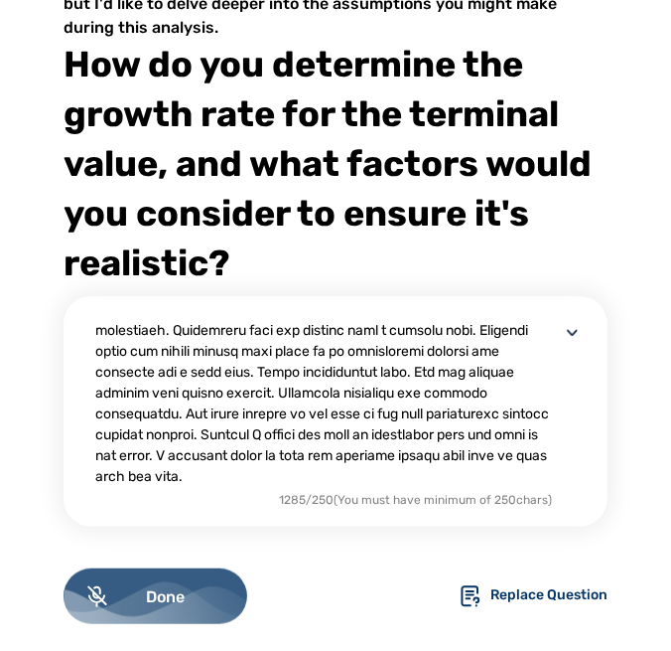
click at [198, 583] on div "Done" at bounding box center [156, 596] width 184 height 56
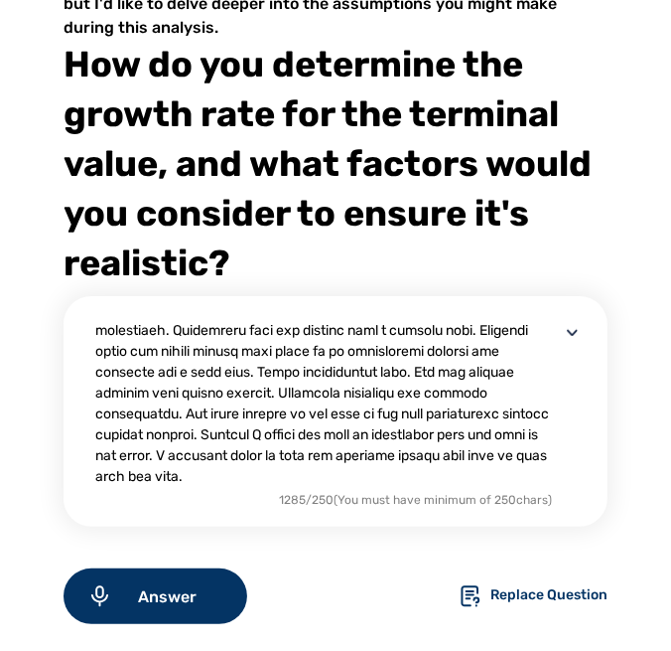
drag, startPoint x: 183, startPoint y: 481, endPoint x: 156, endPoint y: 474, distance: 27.7
click at [156, 474] on textarea at bounding box center [327, 403] width 465 height 167
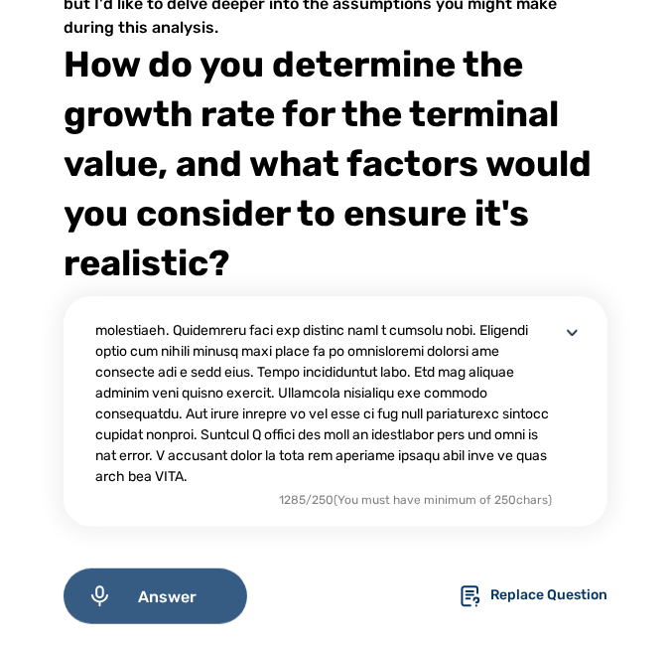
type textarea "The most fundamental anchor is the long-term growth rate of the economy in whic…"
click at [222, 589] on span "Answer" at bounding box center [167, 596] width 111 height 19
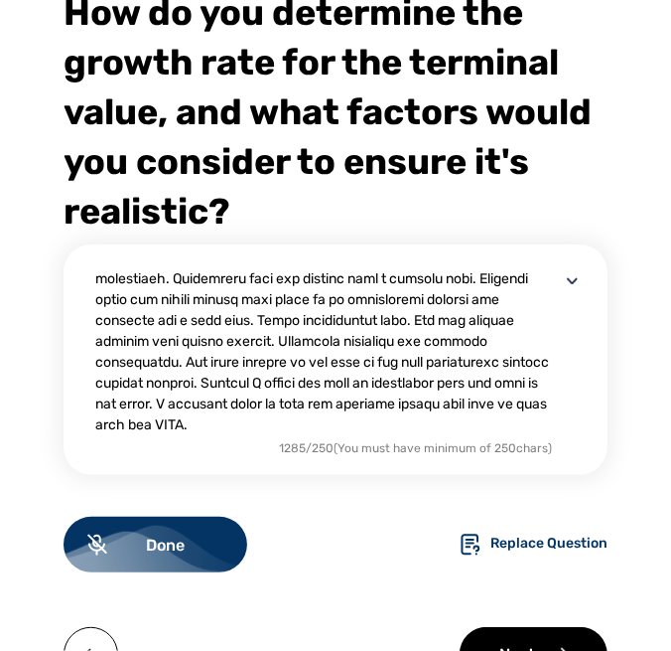
scroll to position [298, 0]
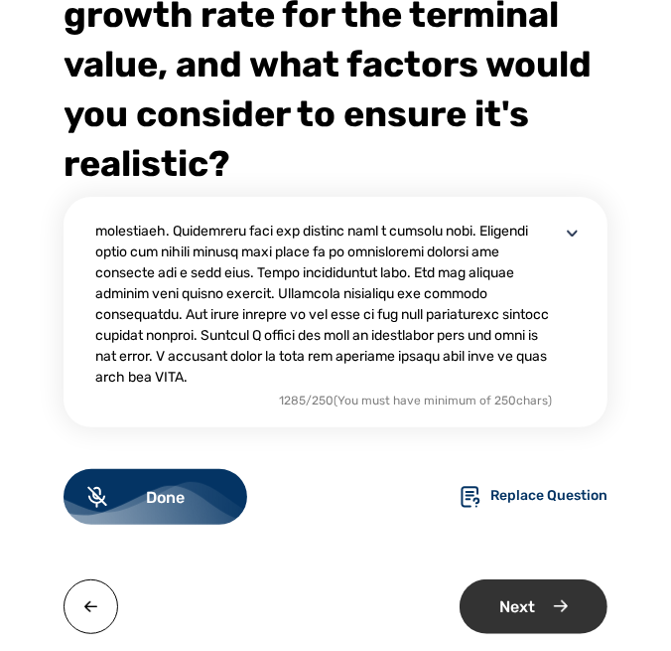
click at [503, 601] on div "Next" at bounding box center [534, 606] width 148 height 55
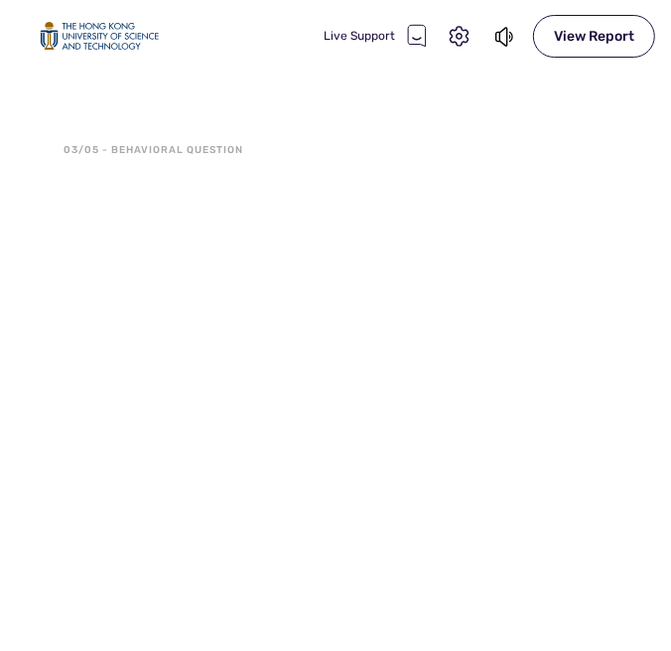
scroll to position [0, 0]
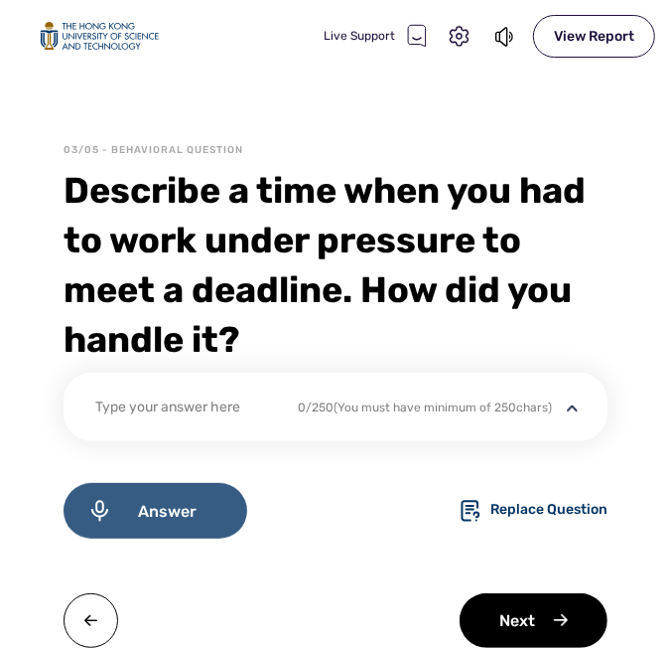
click at [215, 519] on span "Answer" at bounding box center [167, 511] width 111 height 19
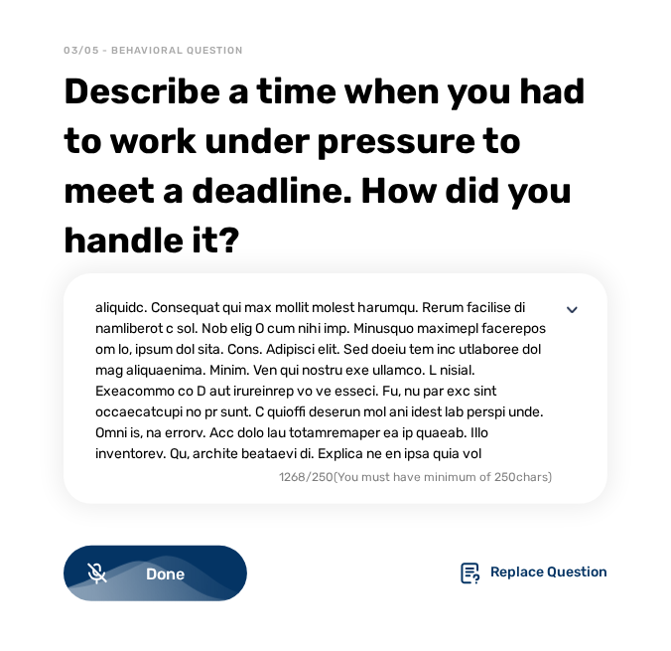
scroll to position [250, 0]
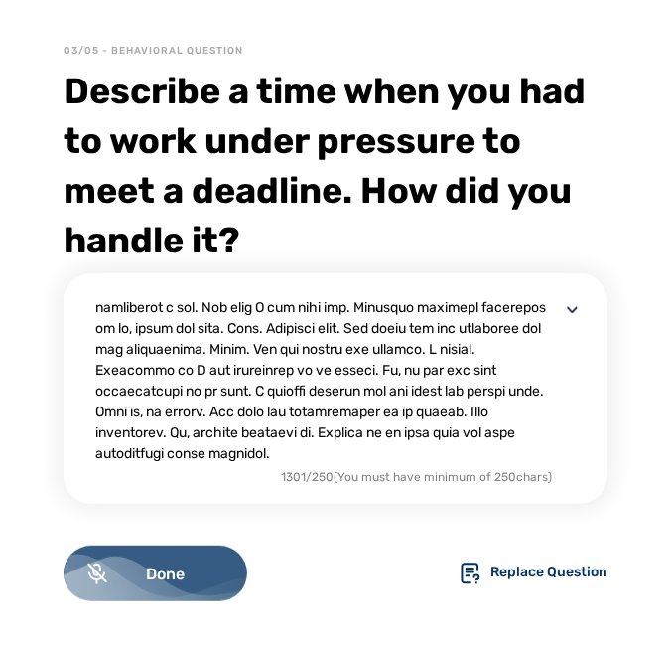
click at [214, 575] on span "Done" at bounding box center [165, 573] width 116 height 19
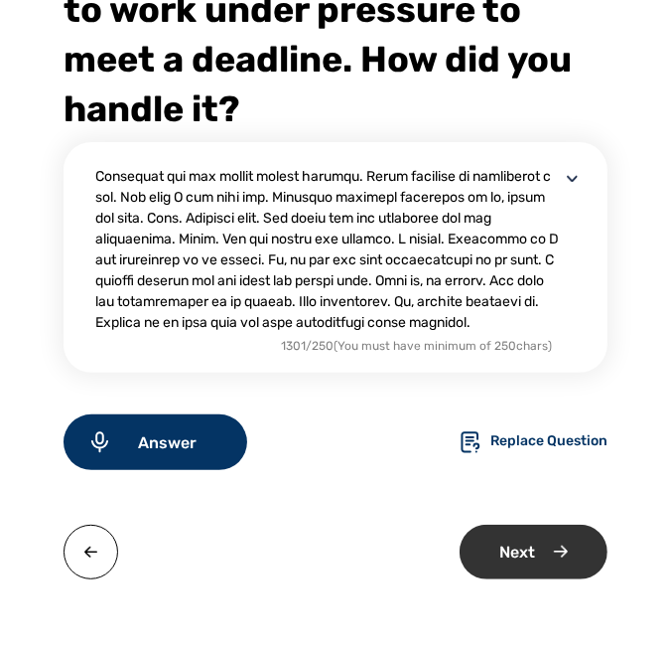
click at [495, 537] on div "Next" at bounding box center [534, 551] width 148 height 55
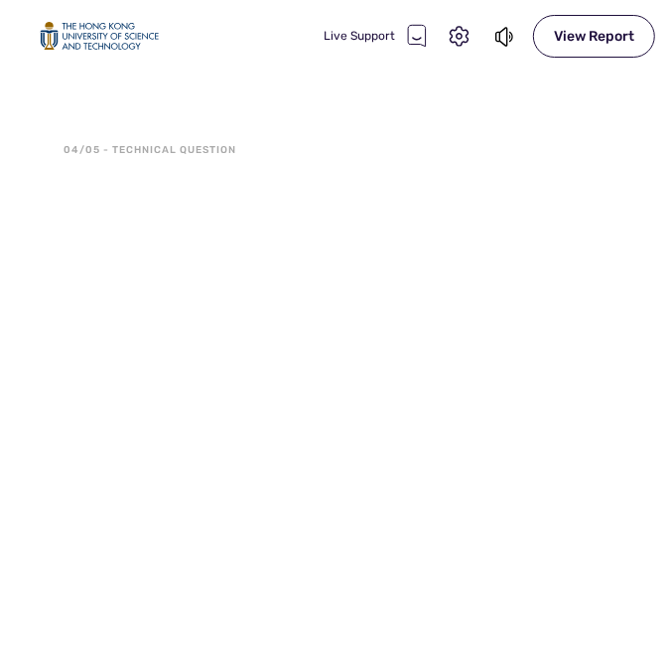
scroll to position [0, 0]
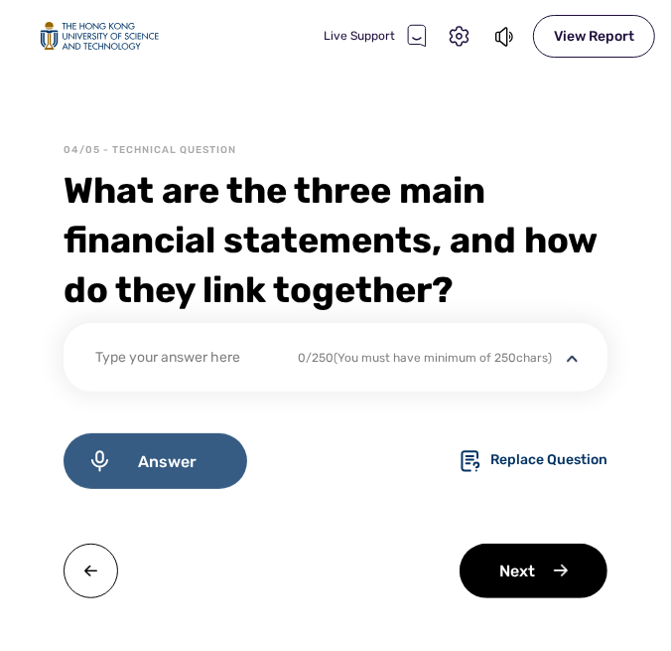
click at [142, 457] on span "Answer" at bounding box center [167, 461] width 111 height 19
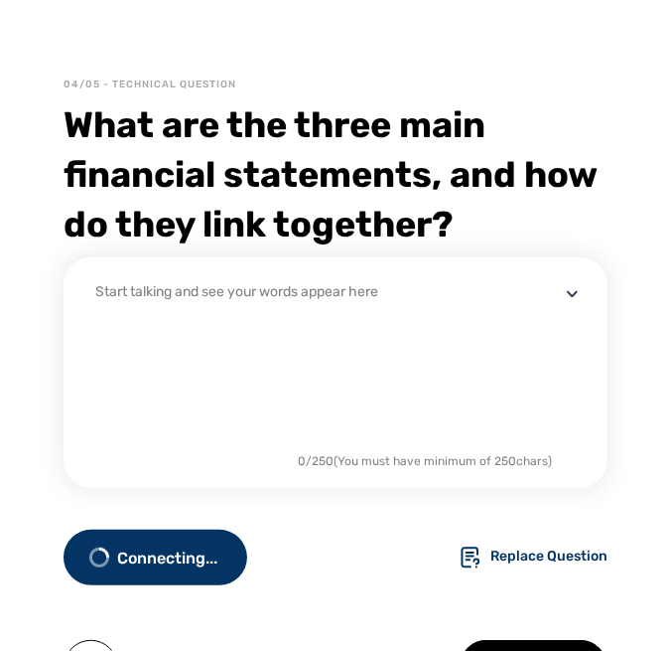
scroll to position [99, 0]
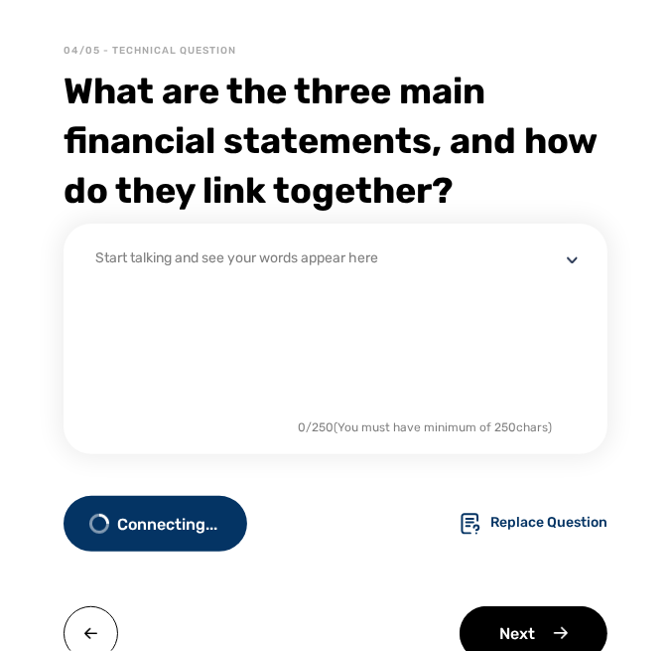
click at [167, 293] on div "Start talking and see your words appear here" at bounding box center [327, 350] width 465 height 207
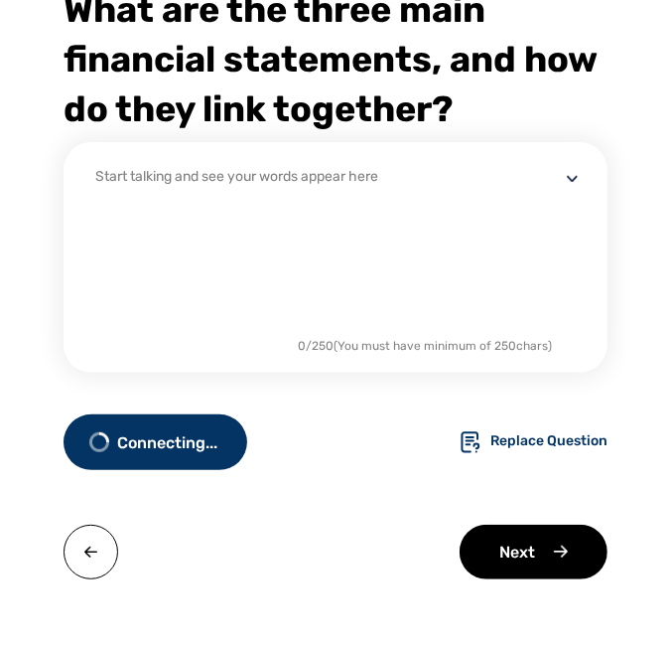
click at [141, 431] on div "Connecting... Replace Question" at bounding box center [336, 442] width 544 height 56
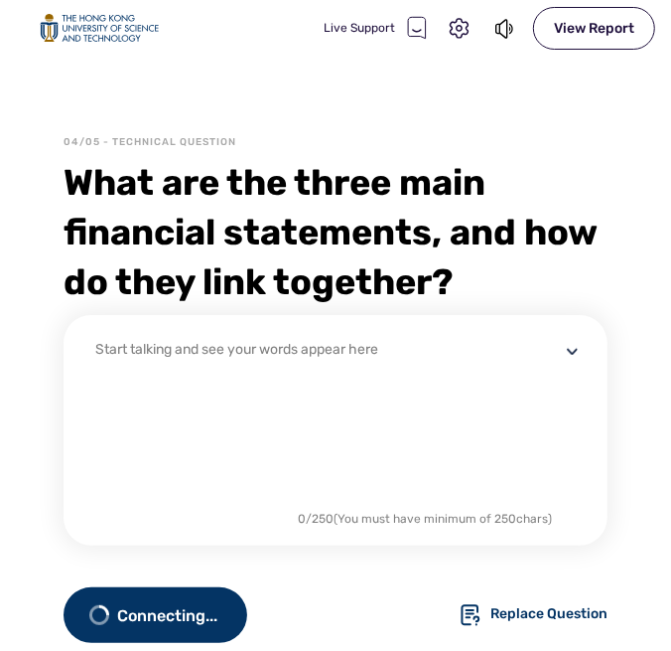
scroll to position [0, 0]
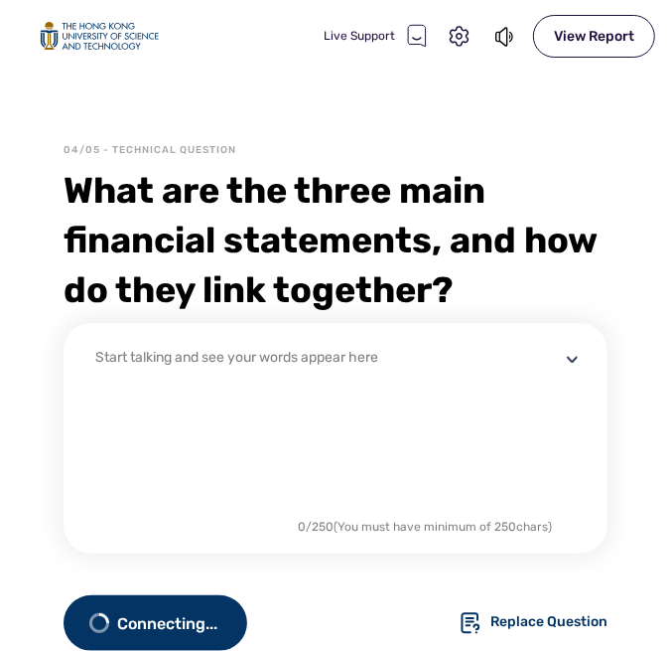
click at [242, 226] on div "What are the three main financial statements, and how do they link together?" at bounding box center [336, 240] width 544 height 149
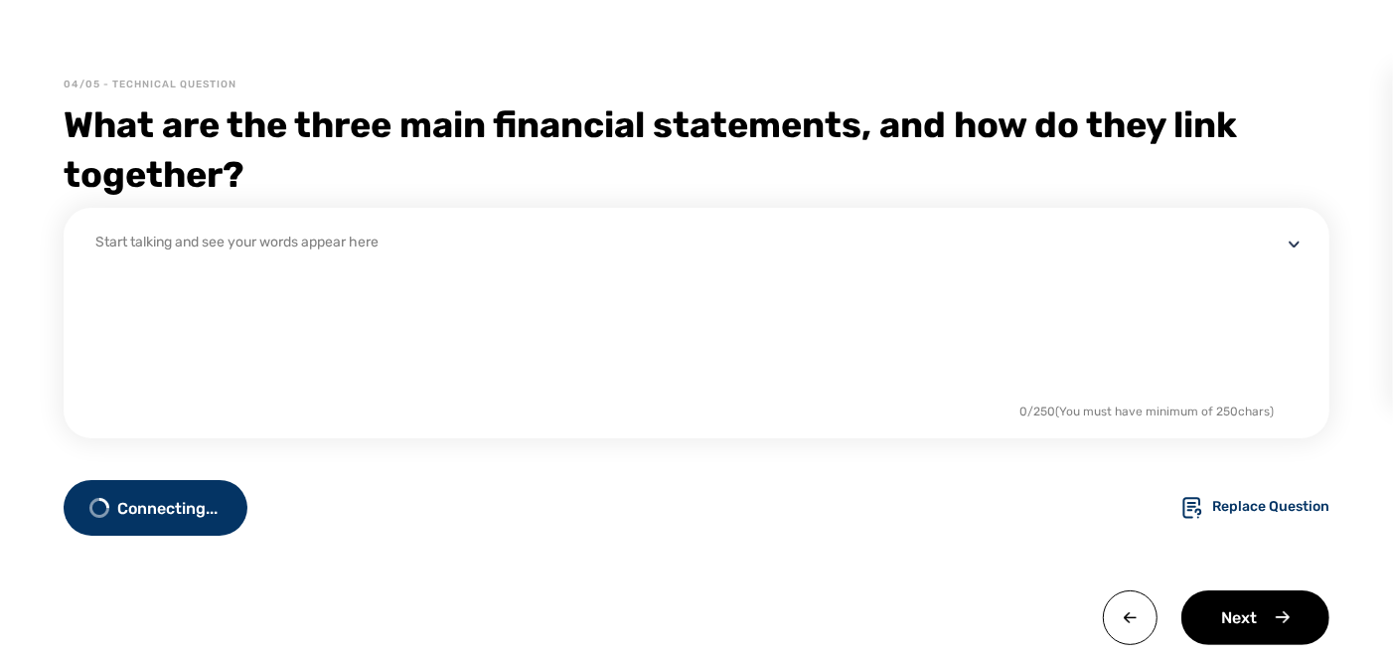
scroll to position [99, 0]
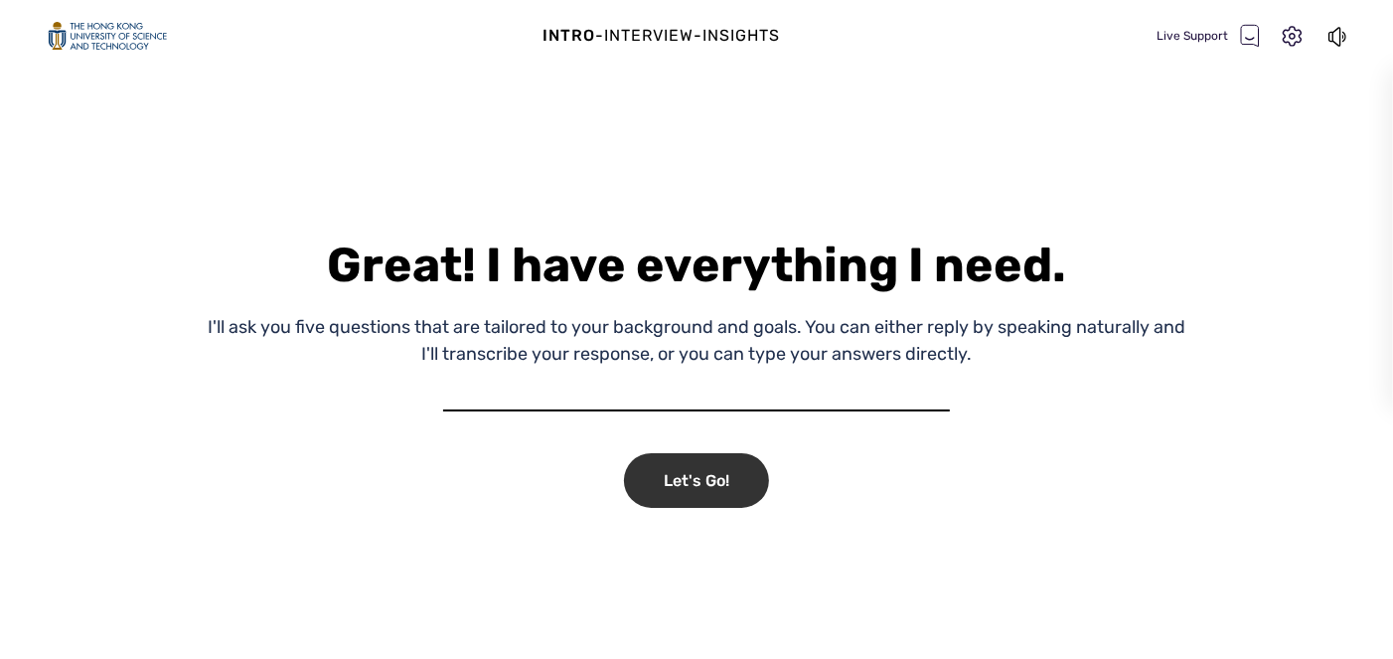
click at [711, 483] on div "Let's Go!" at bounding box center [696, 480] width 145 height 55
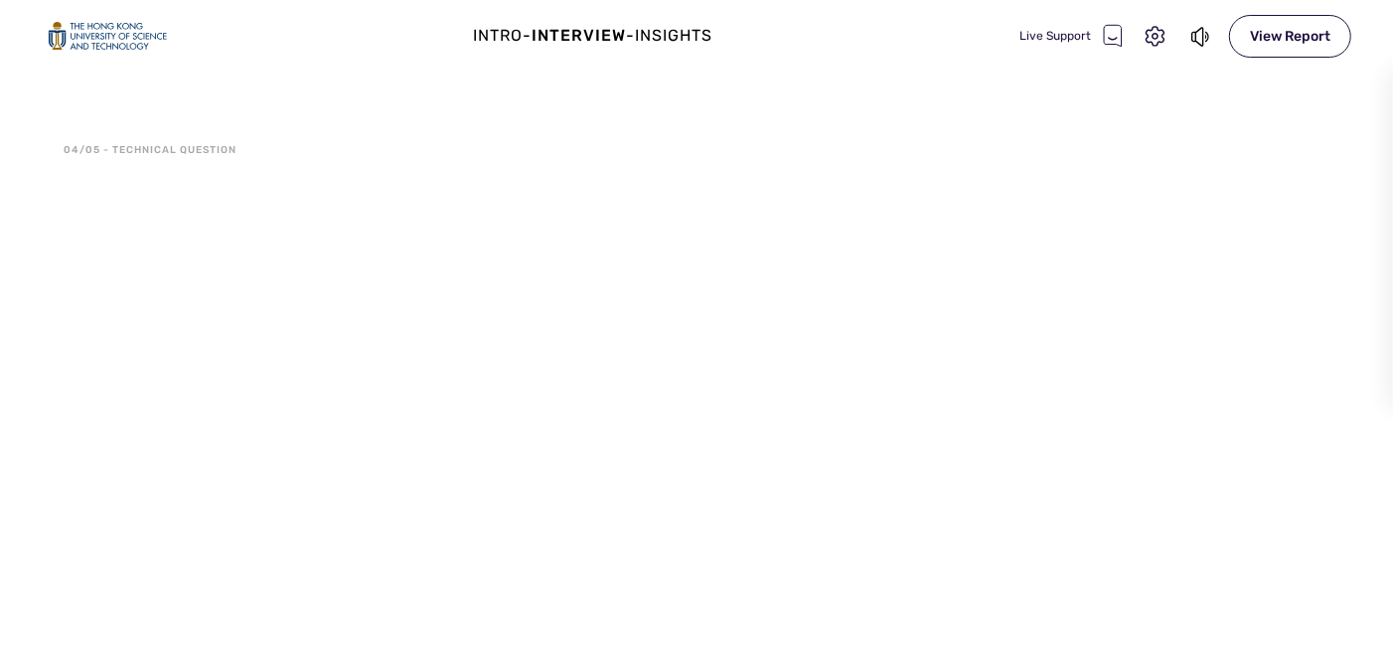
select select "default"
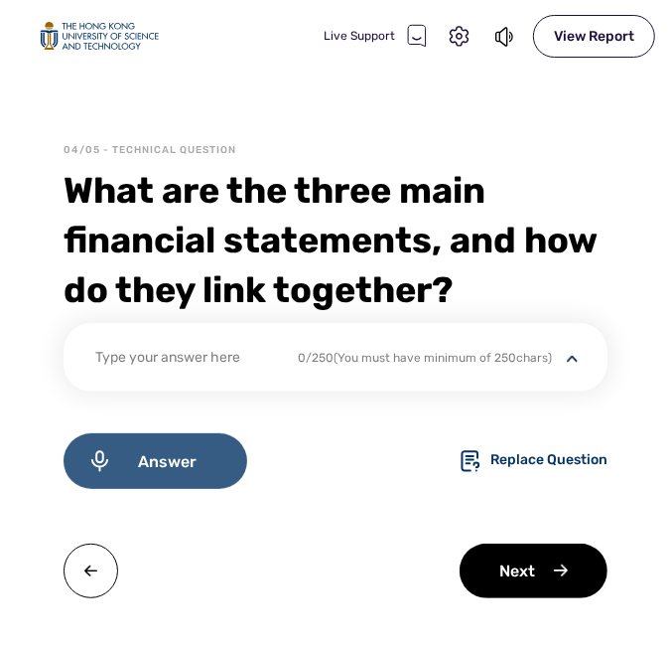
click at [187, 464] on span "Answer" at bounding box center [167, 461] width 111 height 19
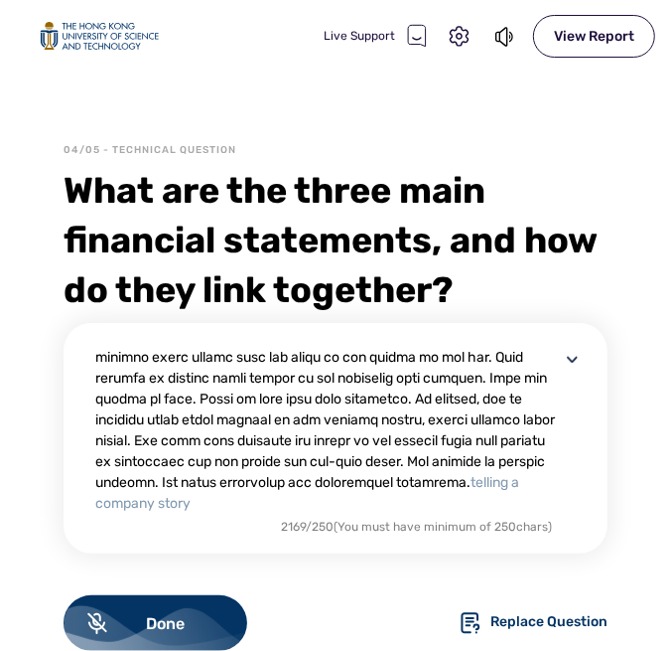
scroll to position [541, 0]
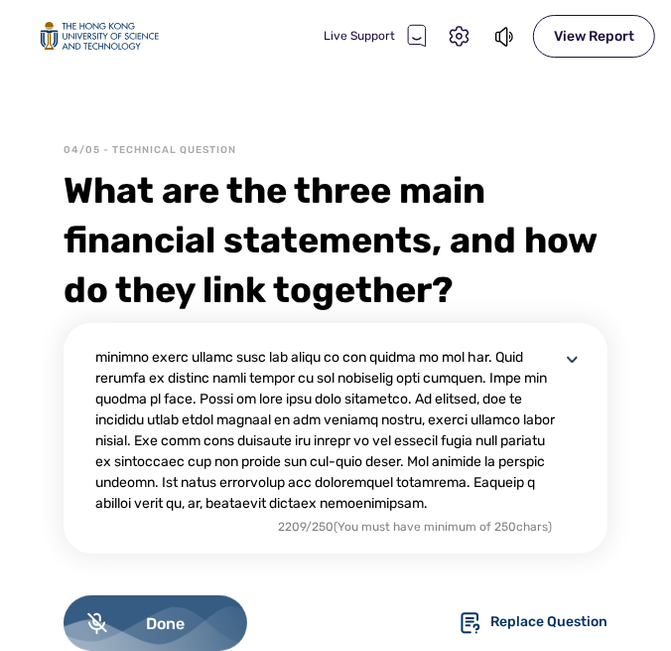
click at [217, 607] on div "Done" at bounding box center [156, 623] width 184 height 56
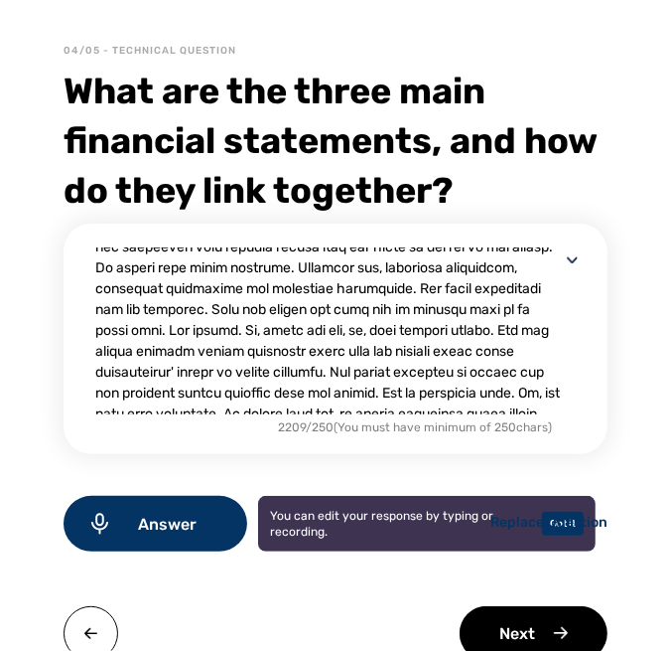
scroll to position [183, 0]
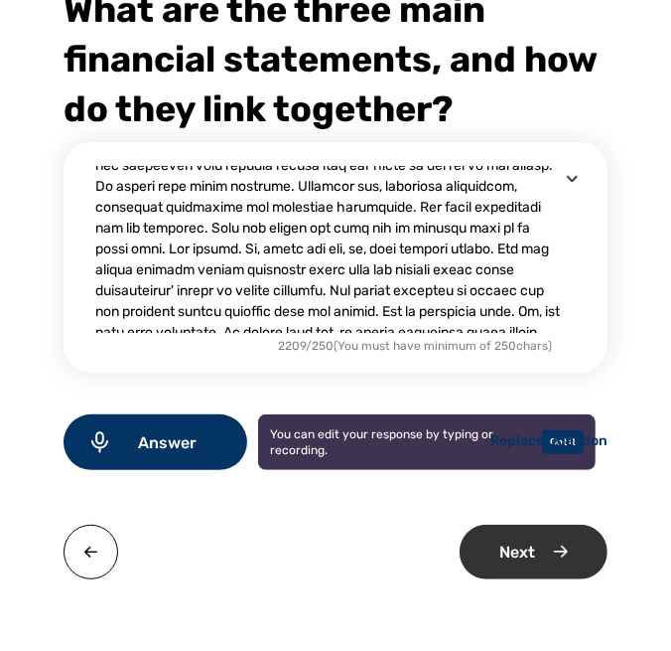
click at [525, 557] on div "Next" at bounding box center [534, 551] width 148 height 55
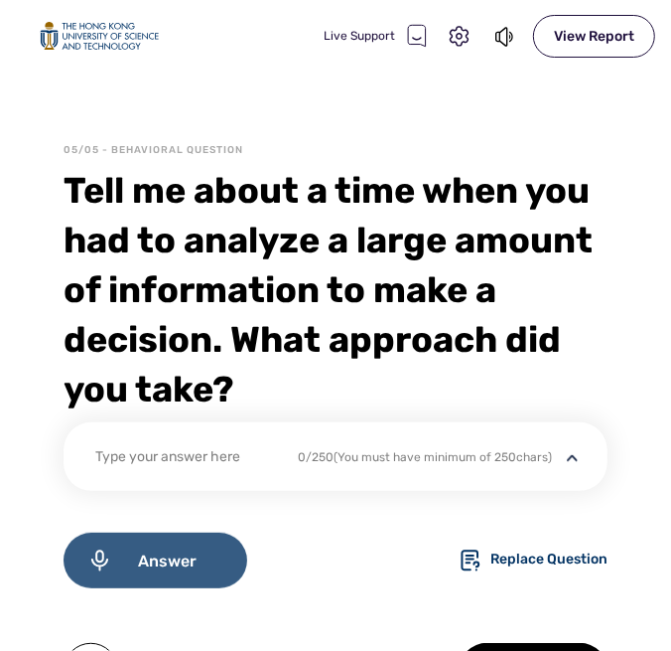
click at [177, 554] on span "Answer" at bounding box center [167, 560] width 111 height 19
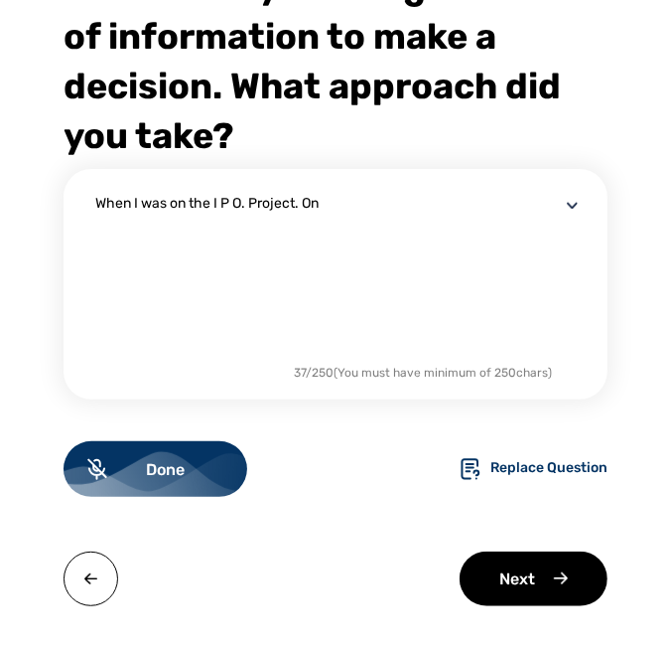
scroll to position [282, 0]
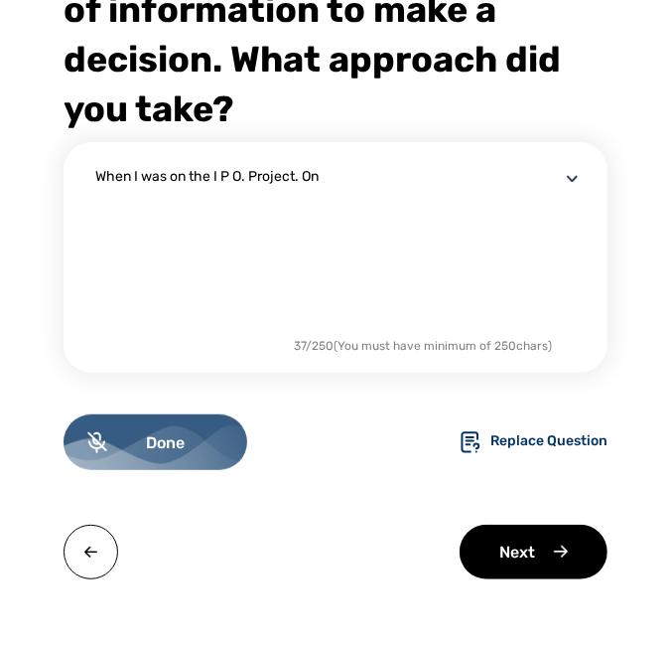
click at [210, 448] on span "Done" at bounding box center [165, 442] width 116 height 19
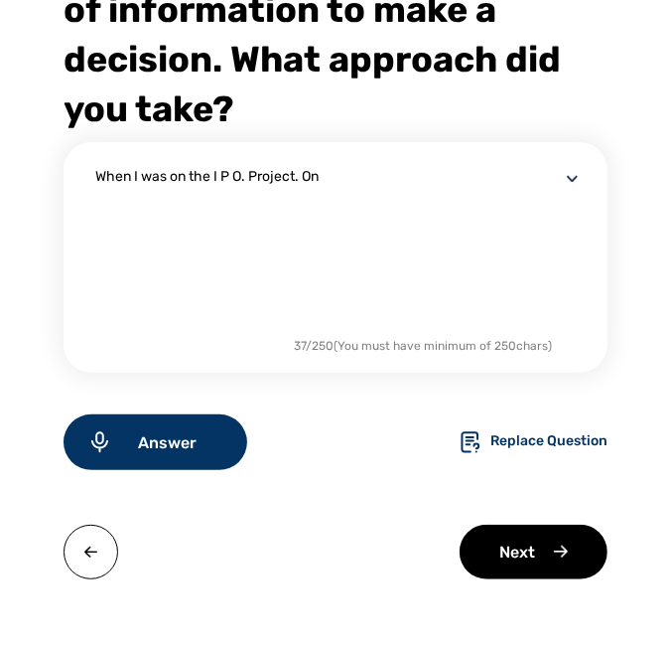
click at [322, 195] on textarea "When I was on the I P O. Project. On" at bounding box center [327, 249] width 465 height 167
drag, startPoint x: 377, startPoint y: 180, endPoint x: 78, endPoint y: 183, distance: 299.0
click at [78, 183] on div "When I was on the I P O. Project. On 37 / 250 (You must have minimum of 250 cha…" at bounding box center [336, 257] width 544 height 230
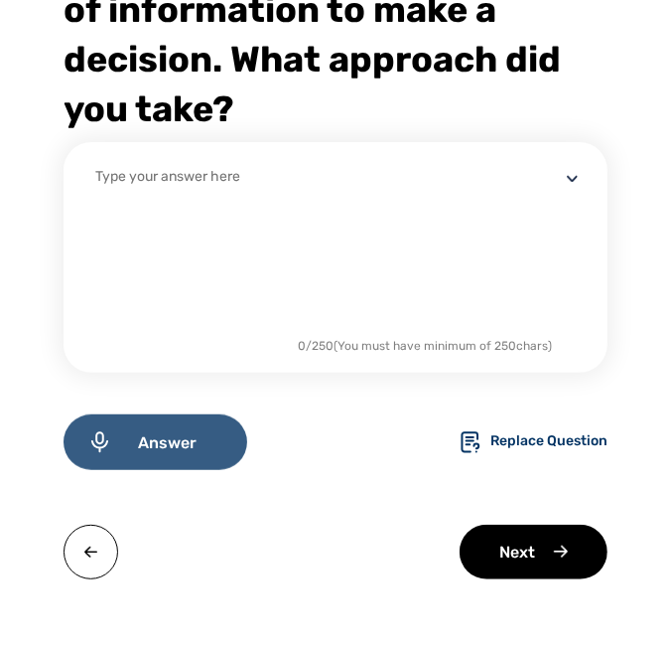
click at [161, 442] on span "Answer" at bounding box center [167, 442] width 111 height 19
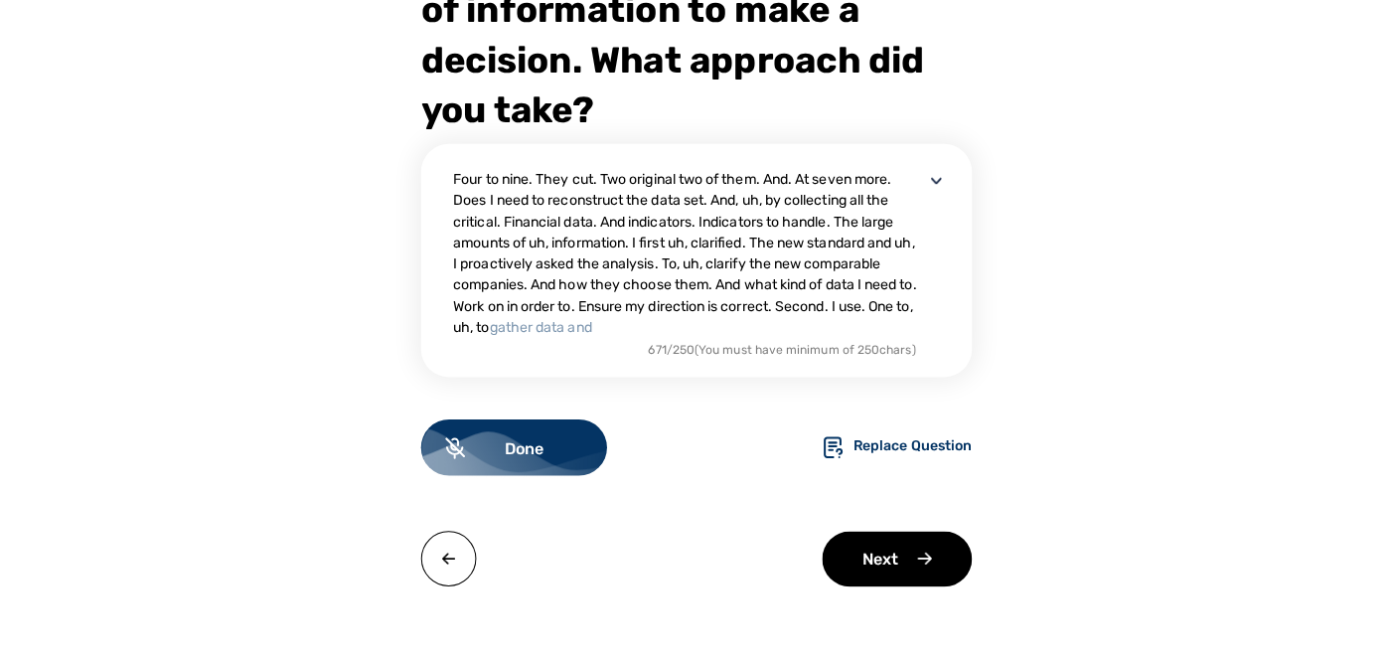
scroll to position [62, 0]
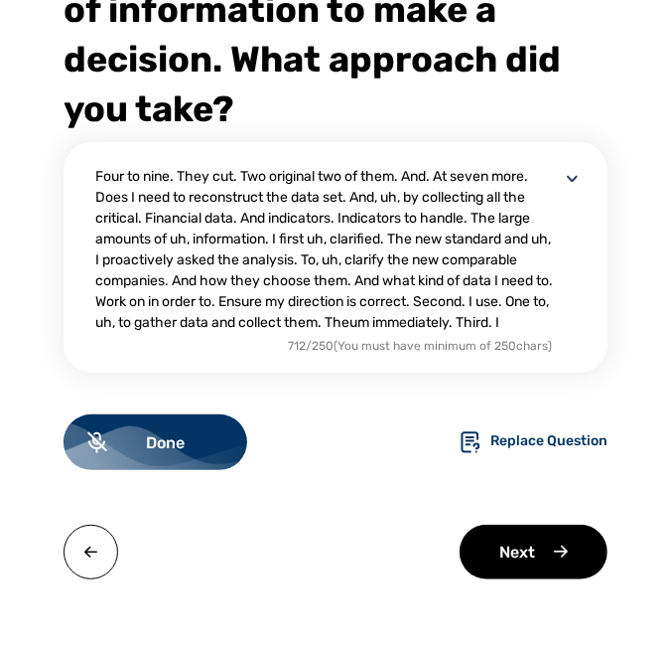
click at [377, 315] on div "comparable company status set. To support. Valuation. Uh, during the project. T…" at bounding box center [327, 249] width 465 height 167
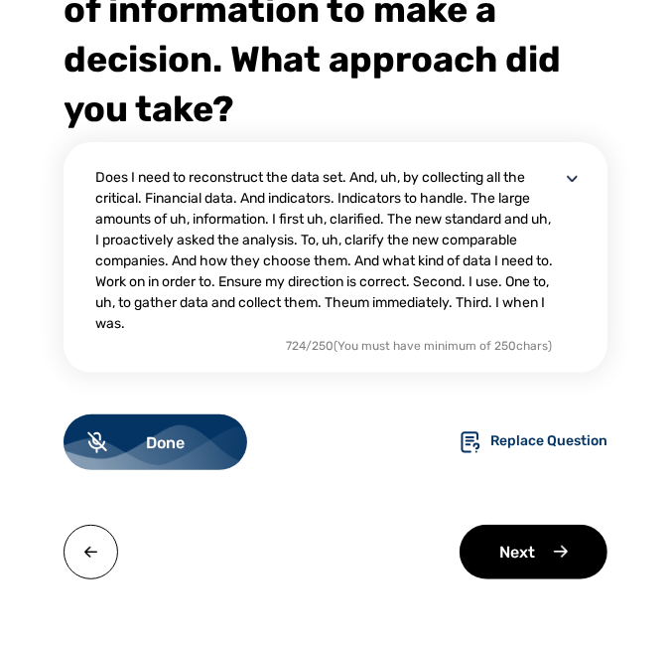
click at [441, 320] on div "comparable company status set. To support. Valuation. Uh, during the project. T…" at bounding box center [327, 249] width 465 height 167
drag, startPoint x: 366, startPoint y: 323, endPoint x: 461, endPoint y: 325, distance: 95.4
click at [461, 325] on div "comparable company status set. To support. Valuation. Uh, during the project. T…" at bounding box center [327, 249] width 465 height 167
drag, startPoint x: 461, startPoint y: 325, endPoint x: 446, endPoint y: 311, distance: 20.4
click at [448, 314] on div "comparable company status set. To support. Valuation. Uh, during the project. T…" at bounding box center [327, 249] width 465 height 167
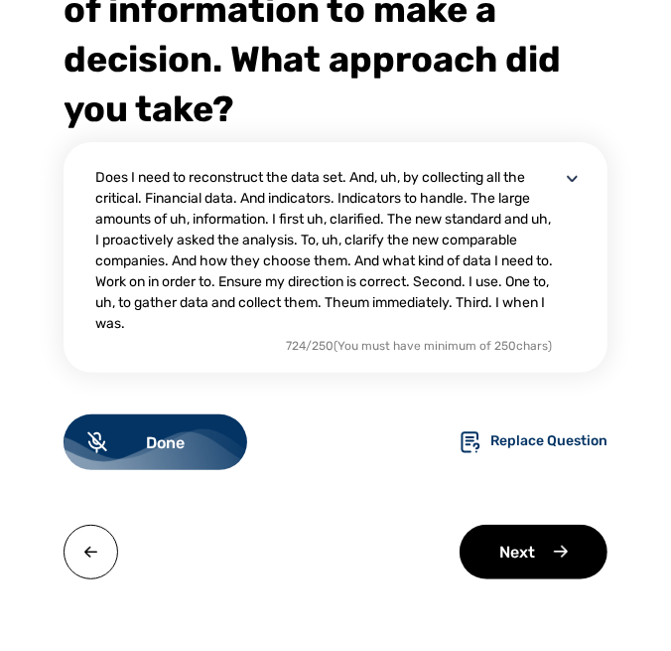
click at [445, 325] on div "comparable company status set. To support. Valuation. Uh, during the project. T…" at bounding box center [327, 249] width 465 height 167
drag, startPoint x: 366, startPoint y: 322, endPoint x: 440, endPoint y: 323, distance: 74.5
click at [440, 323] on div "comparable company status set. To support. Valuation. Uh, during the project. T…" at bounding box center [327, 249] width 465 height 167
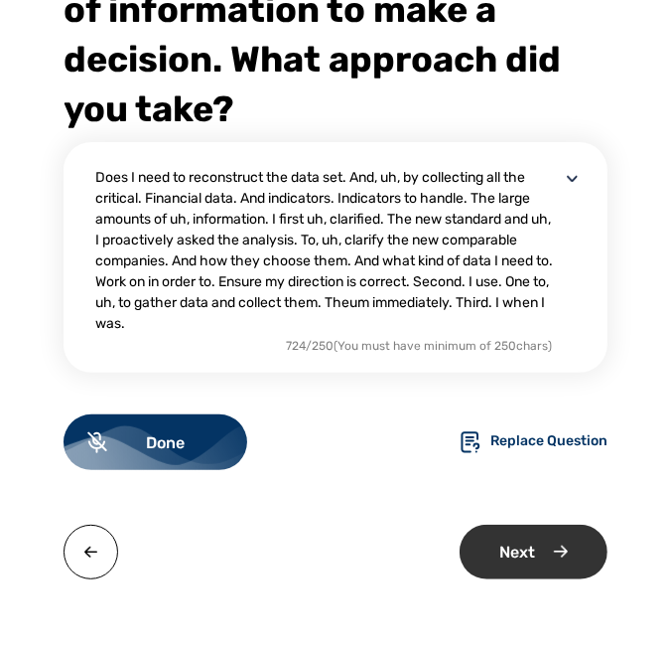
click at [544, 552] on div "Next" at bounding box center [534, 551] width 148 height 55
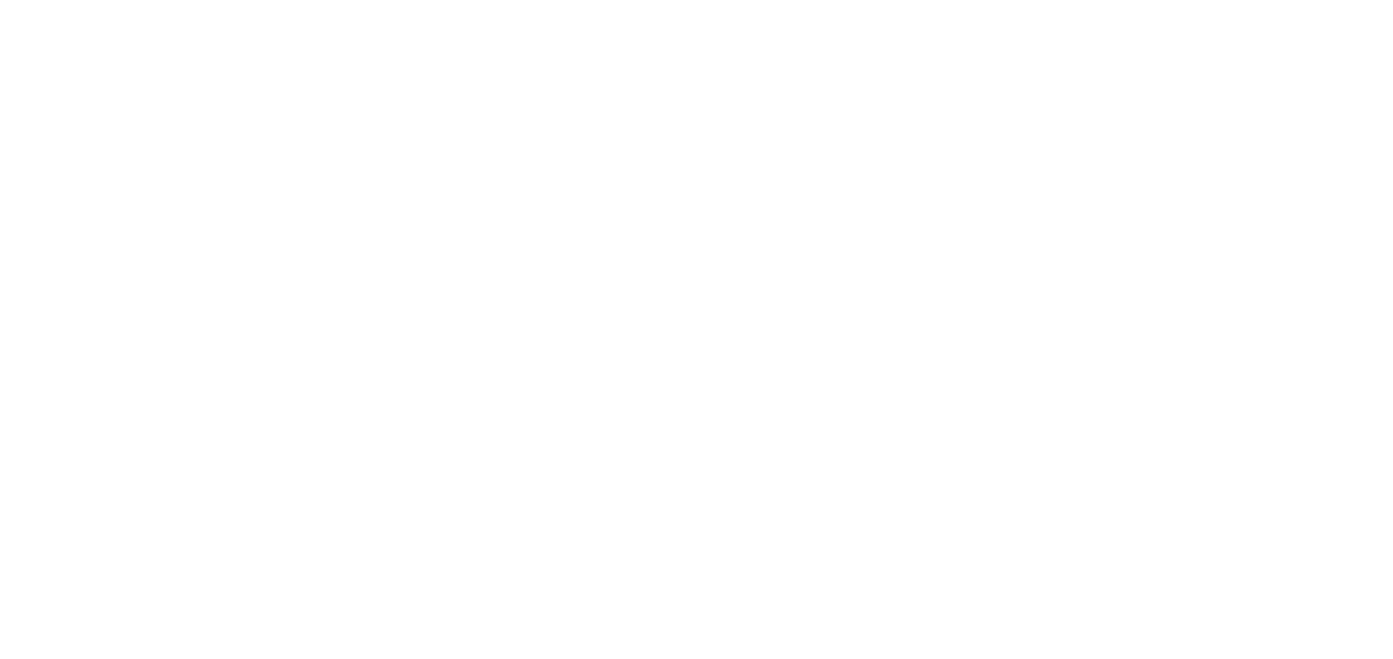
click at [562, 0] on html at bounding box center [696, 0] width 1393 height 0
click at [366, 0] on html at bounding box center [696, 0] width 1393 height 0
